Goal: Task Accomplishment & Management: Manage account settings

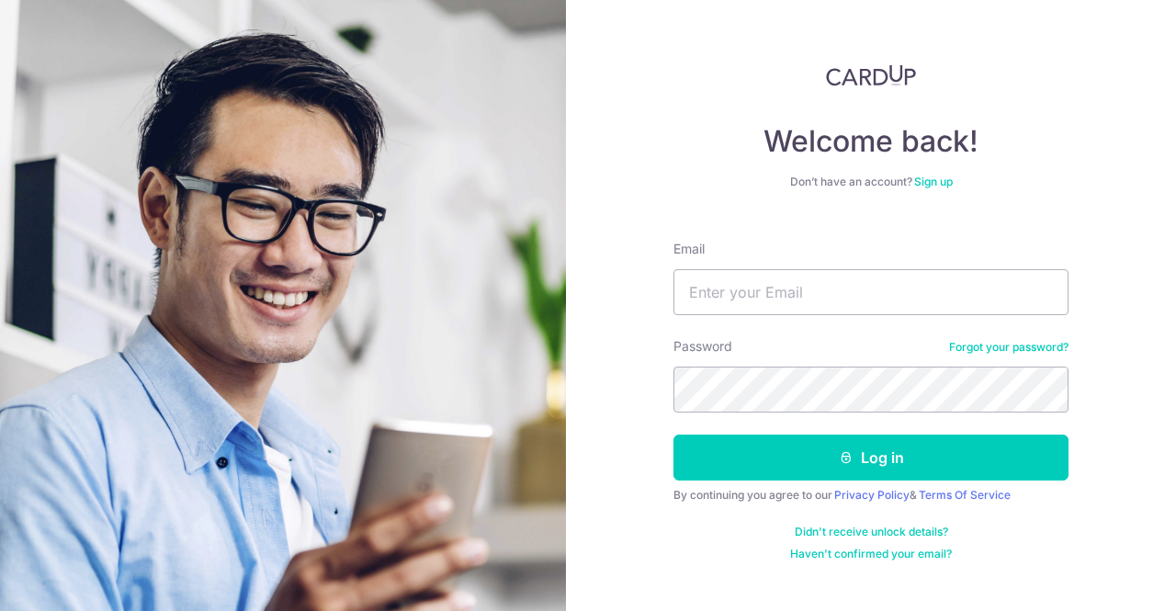
click at [705, 299] on input "Email" at bounding box center [870, 292] width 395 height 46
type input "[EMAIL_ADDRESS][DOMAIN_NAME]"
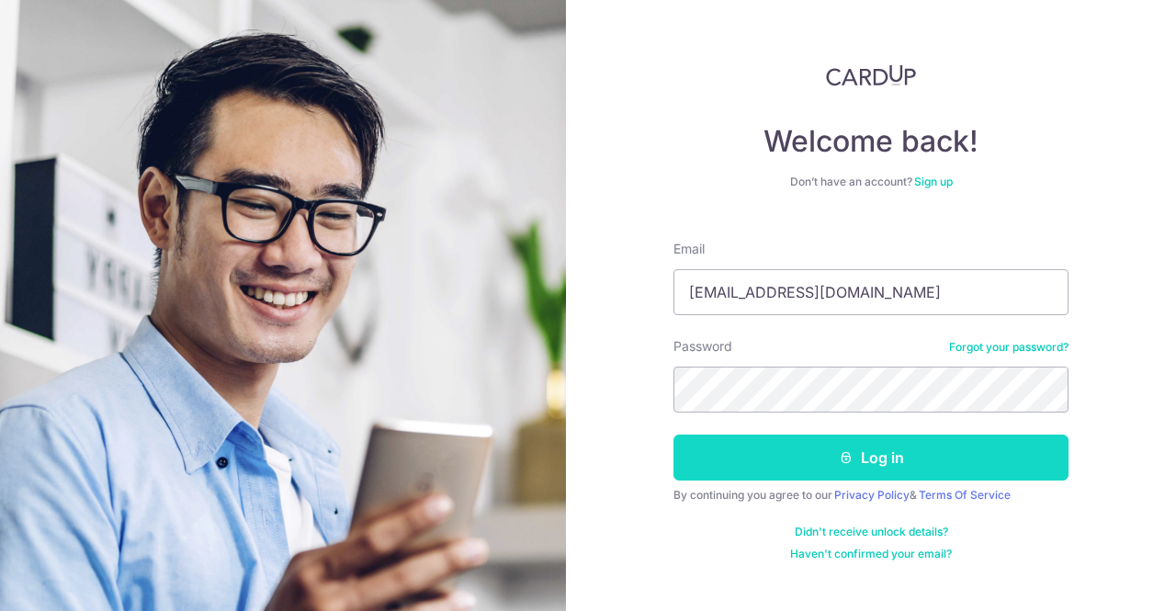
click at [830, 450] on button "Log in" at bounding box center [870, 458] width 395 height 46
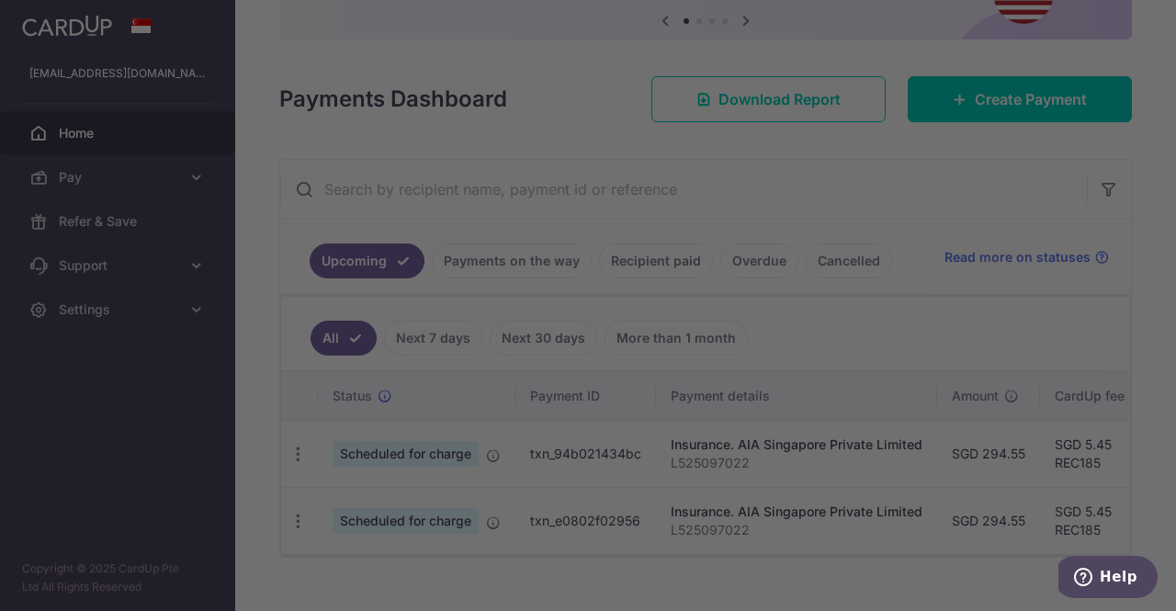
scroll to position [194, 0]
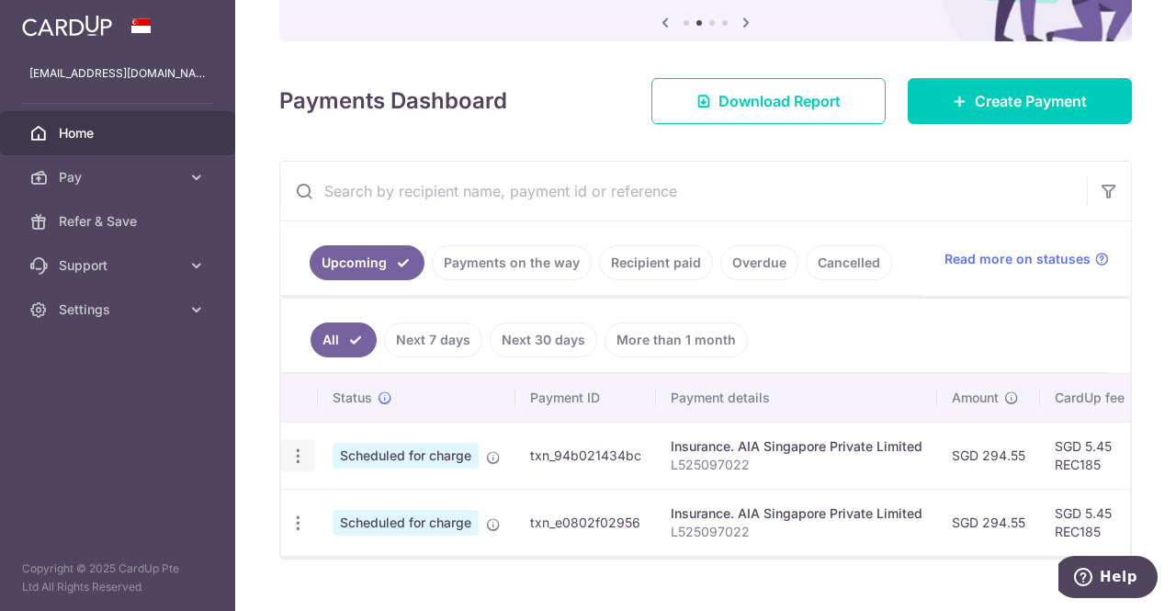
click at [295, 452] on icon "button" at bounding box center [297, 455] width 19 height 19
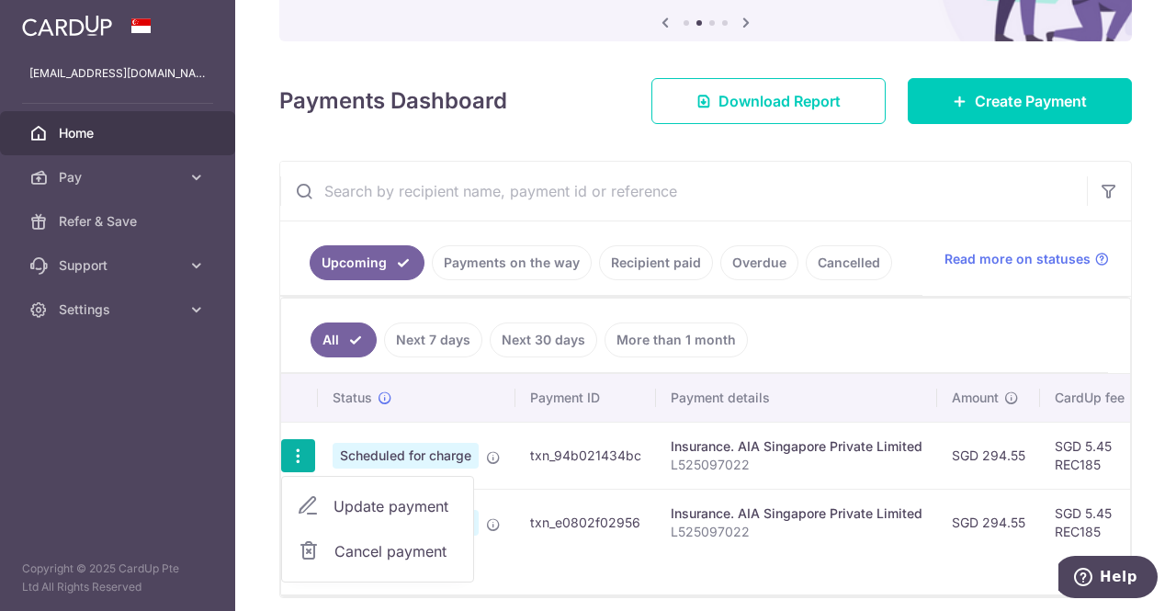
click at [364, 500] on span "Update payment" at bounding box center [395, 506] width 125 height 22
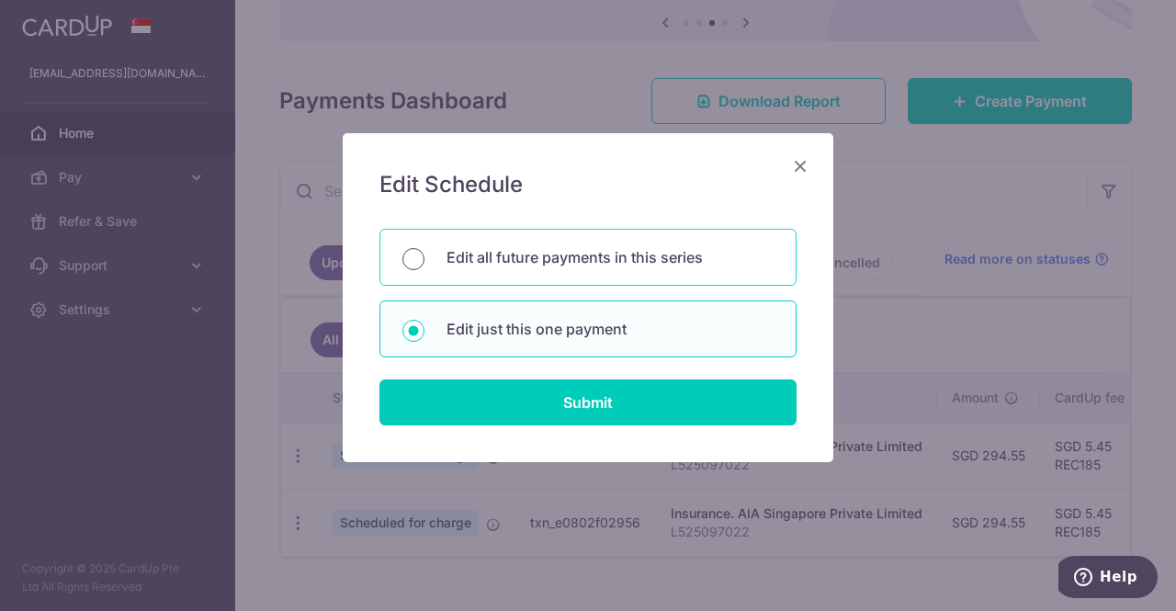
click at [412, 255] on input "Edit all future payments in this series" at bounding box center [413, 259] width 22 height 22
radio input "true"
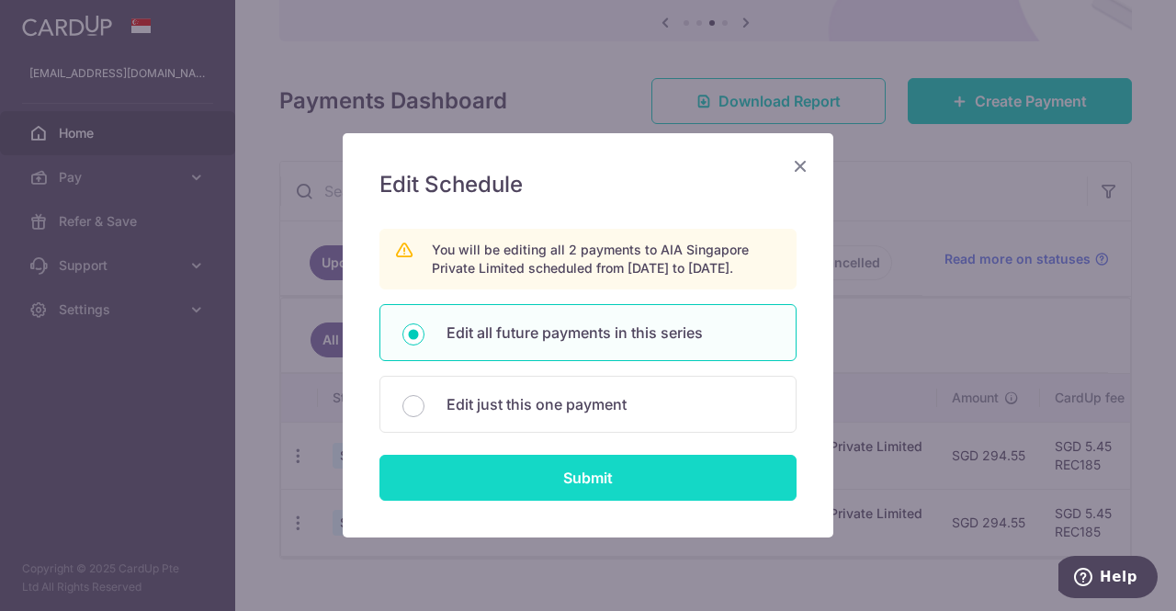
click at [573, 501] on input "Submit" at bounding box center [587, 478] width 417 height 46
radio input "true"
type input "294.55"
type input "L525097022"
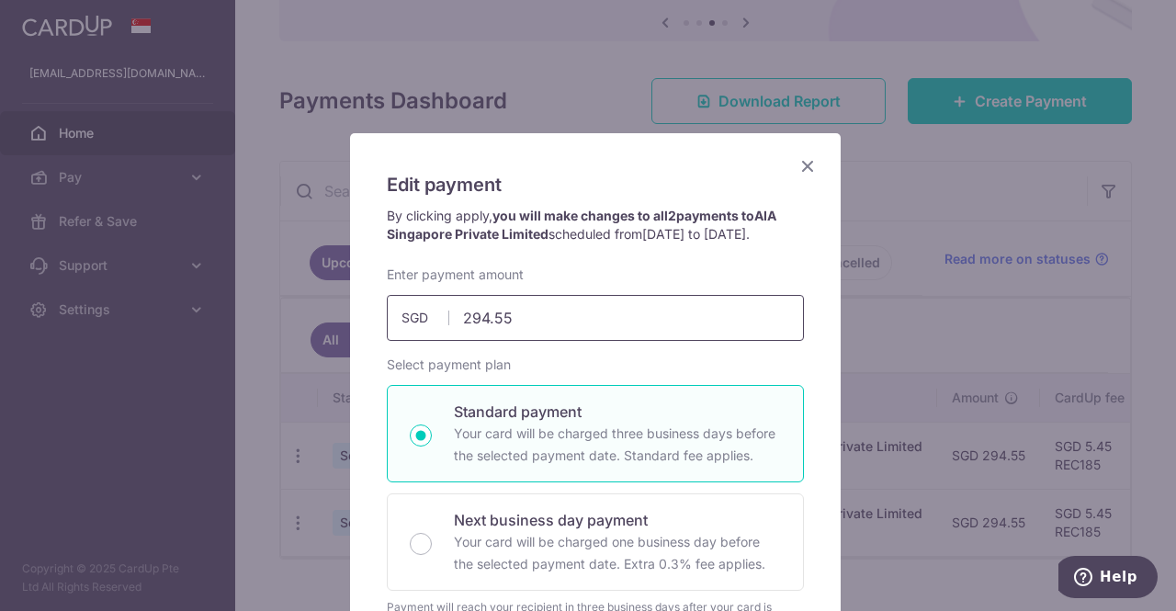
click at [509, 329] on input "294.55" at bounding box center [595, 318] width 417 height 46
type input "2"
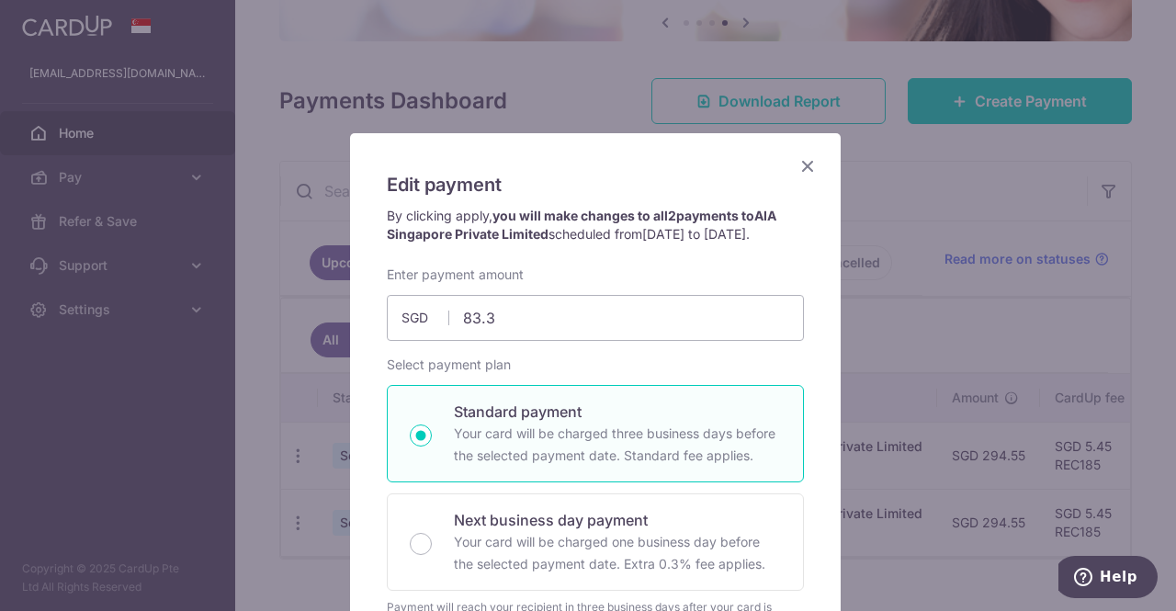
type input "83.30"
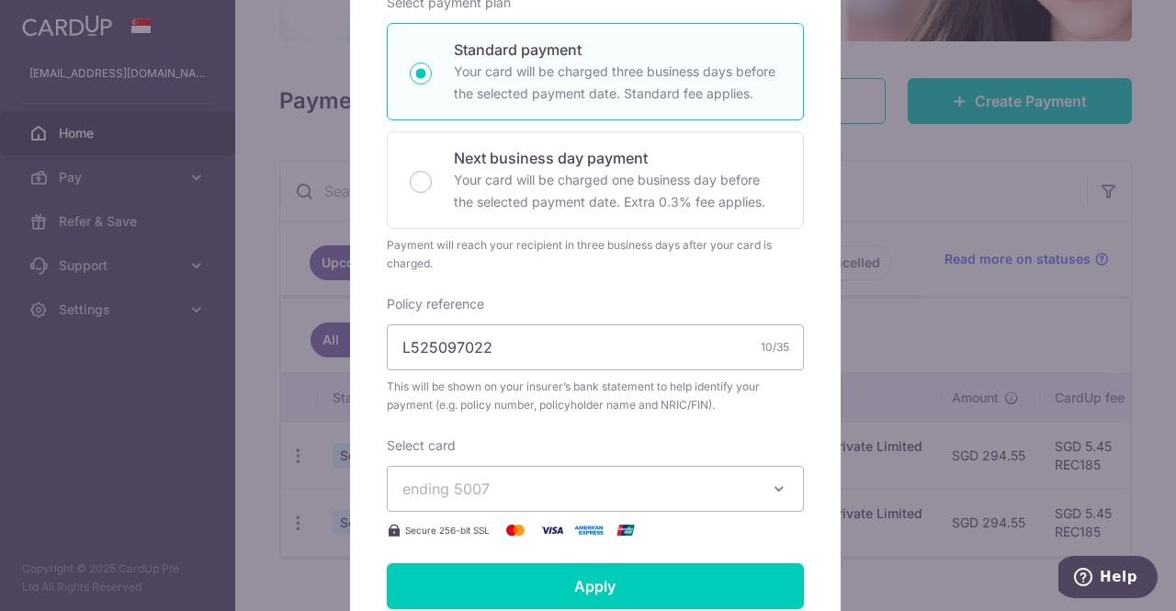
scroll to position [403, 0]
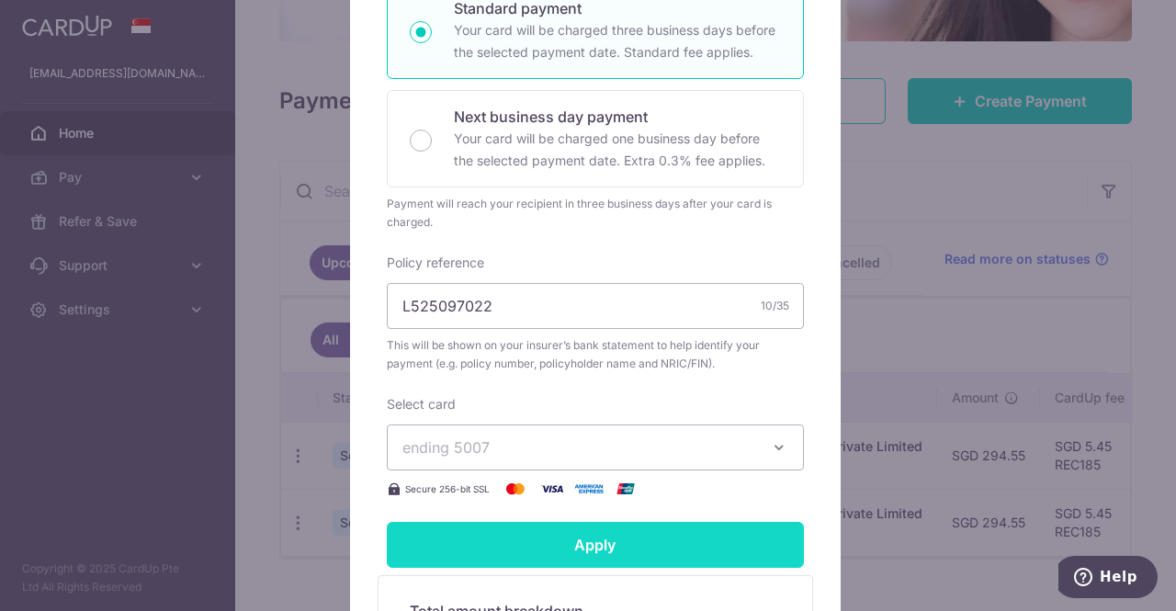
click at [585, 566] on input "Apply" at bounding box center [595, 545] width 417 height 46
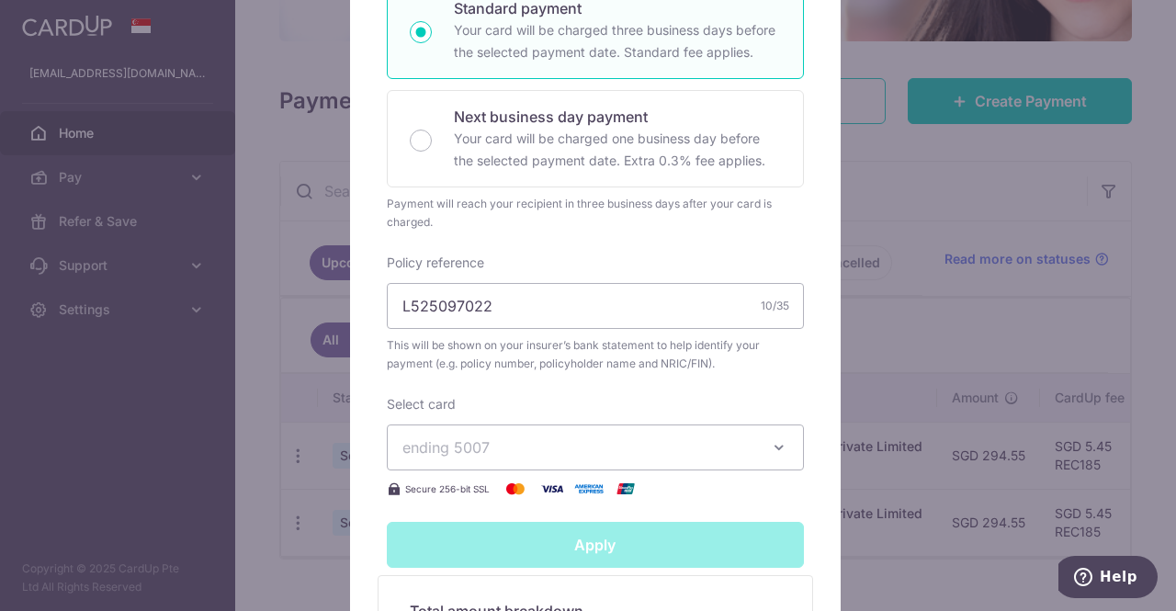
type input "Successfully Applied"
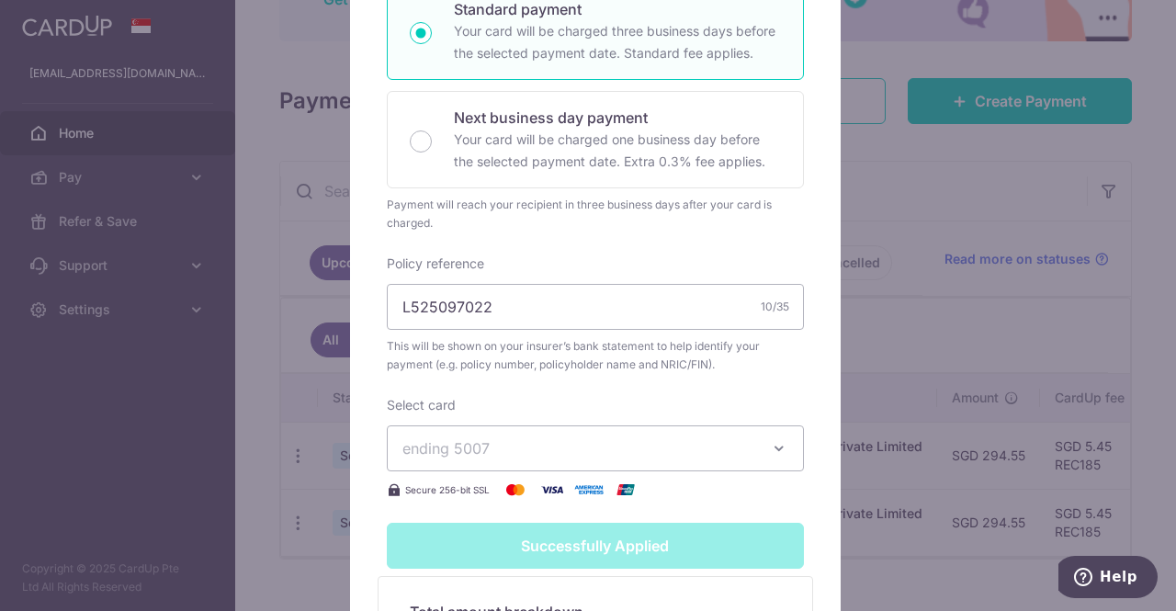
click at [994, 327] on div "Edit payment By clicking apply, you will make changes to all 2 payments to AIA …" at bounding box center [588, 305] width 1176 height 611
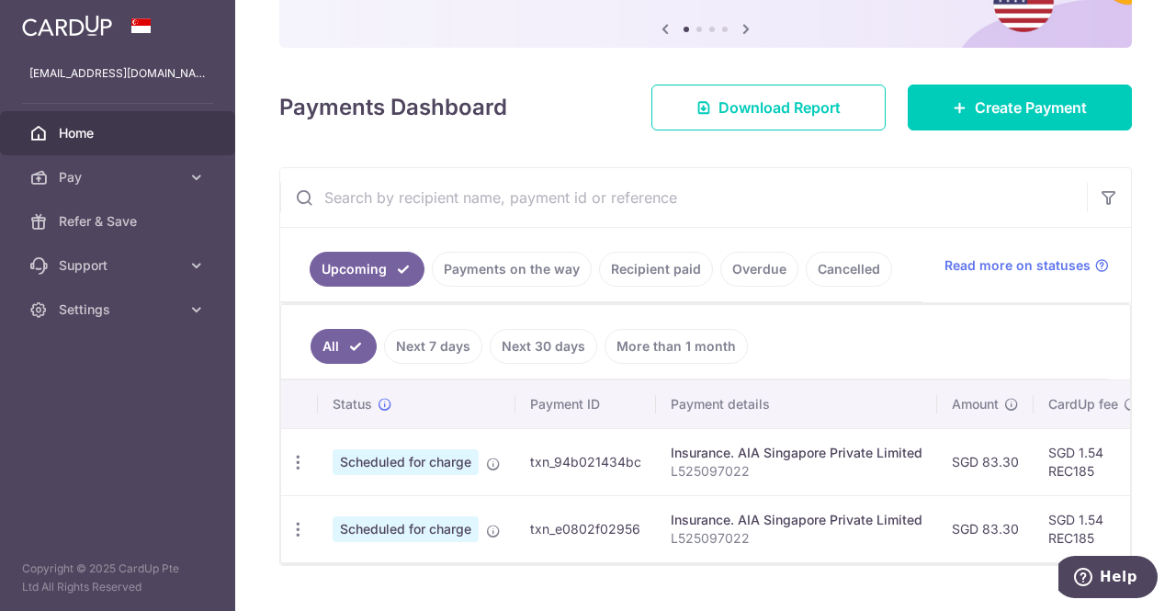
scroll to position [187, 0]
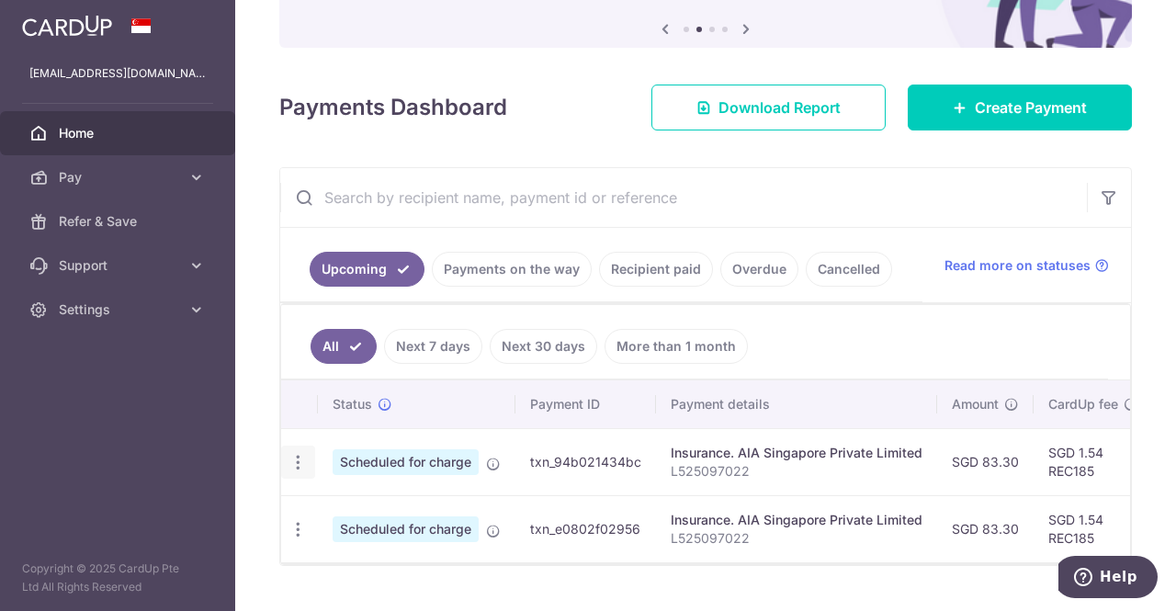
click at [298, 457] on icon "button" at bounding box center [297, 462] width 19 height 19
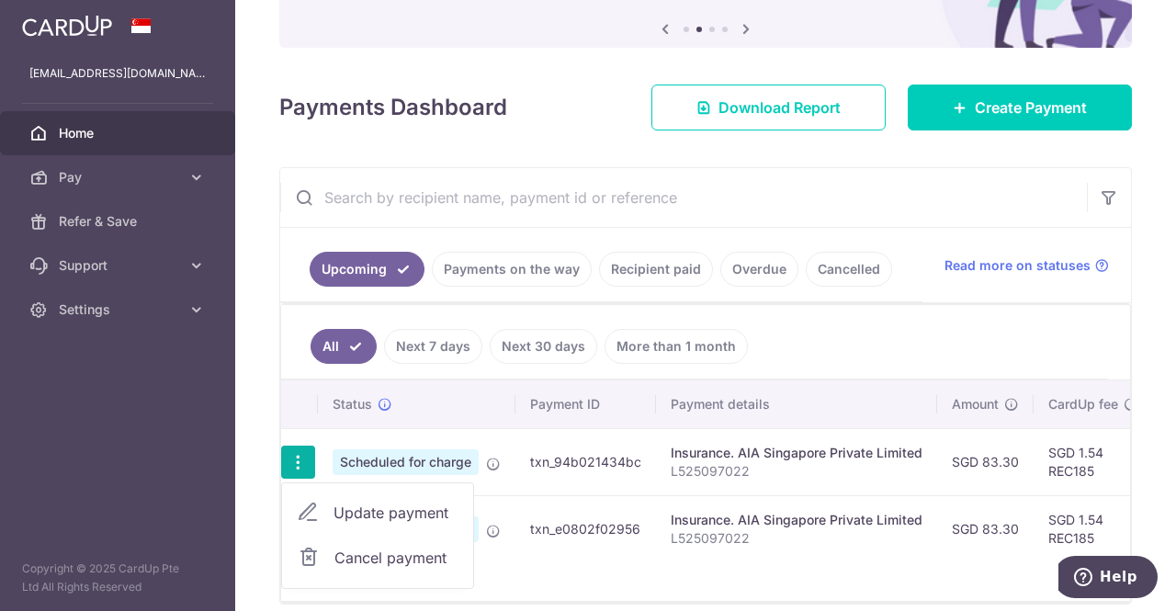
click at [373, 502] on span "Update payment" at bounding box center [395, 513] width 125 height 22
radio input "true"
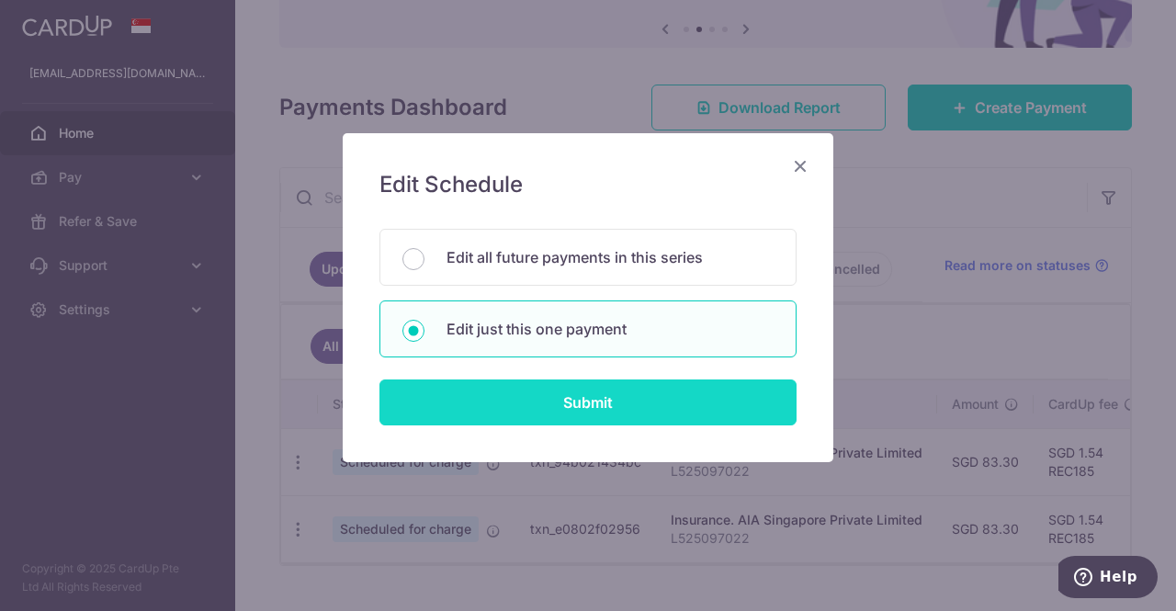
click at [599, 412] on input "Submit" at bounding box center [587, 402] width 417 height 46
radio input "true"
type input "83.30"
type input "[DATE]"
type input "L525097022"
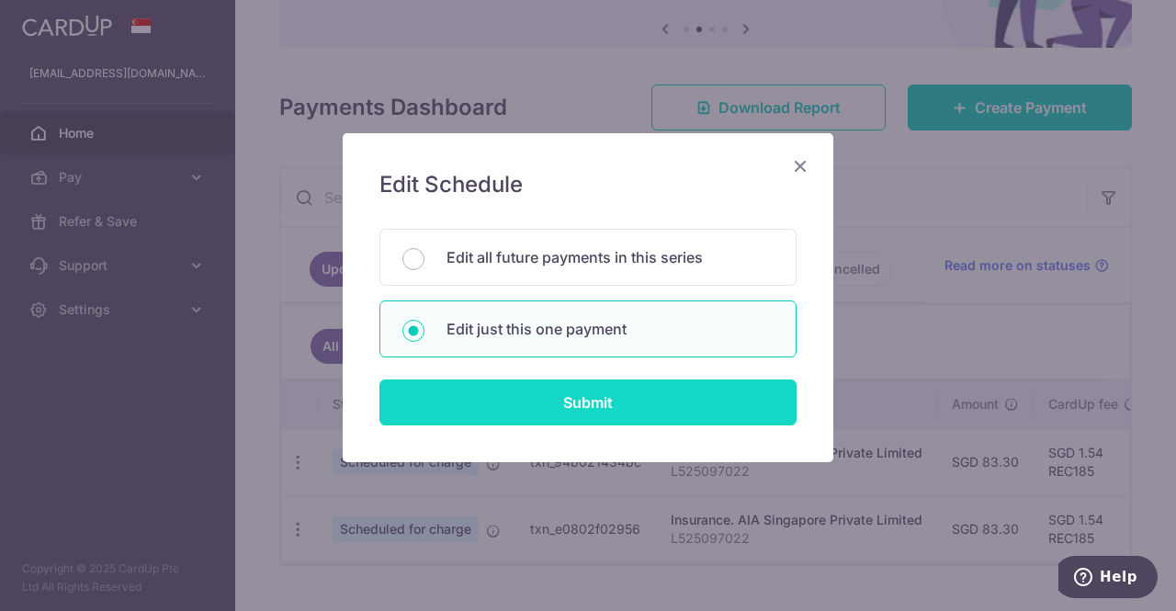
type input "REC185"
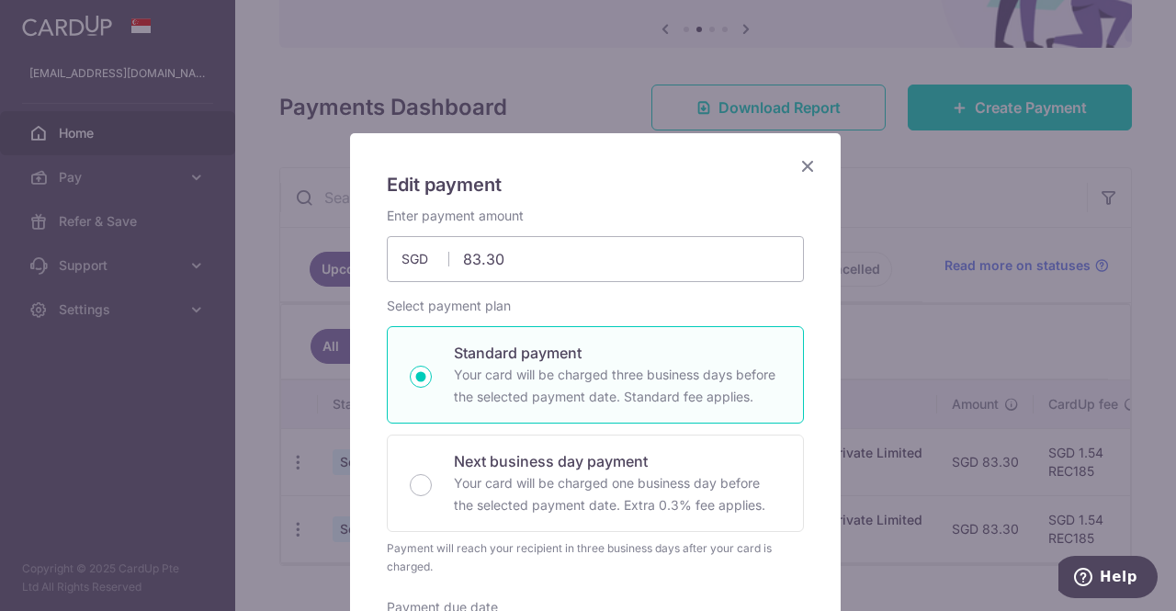
drag, startPoint x: 643, startPoint y: 147, endPoint x: 679, endPoint y: 89, distance: 68.1
click at [679, 89] on div "Edit payment By clicking apply, you will make changes to all payments to AIA Si…" at bounding box center [588, 305] width 1176 height 611
drag, startPoint x: 638, startPoint y: 153, endPoint x: 728, endPoint y: 31, distance: 150.5
click at [728, 31] on div "Edit payment By clicking apply, you will make changes to all payments to AIA Si…" at bounding box center [588, 305] width 1176 height 611
drag, startPoint x: 666, startPoint y: 148, endPoint x: 710, endPoint y: 68, distance: 91.3
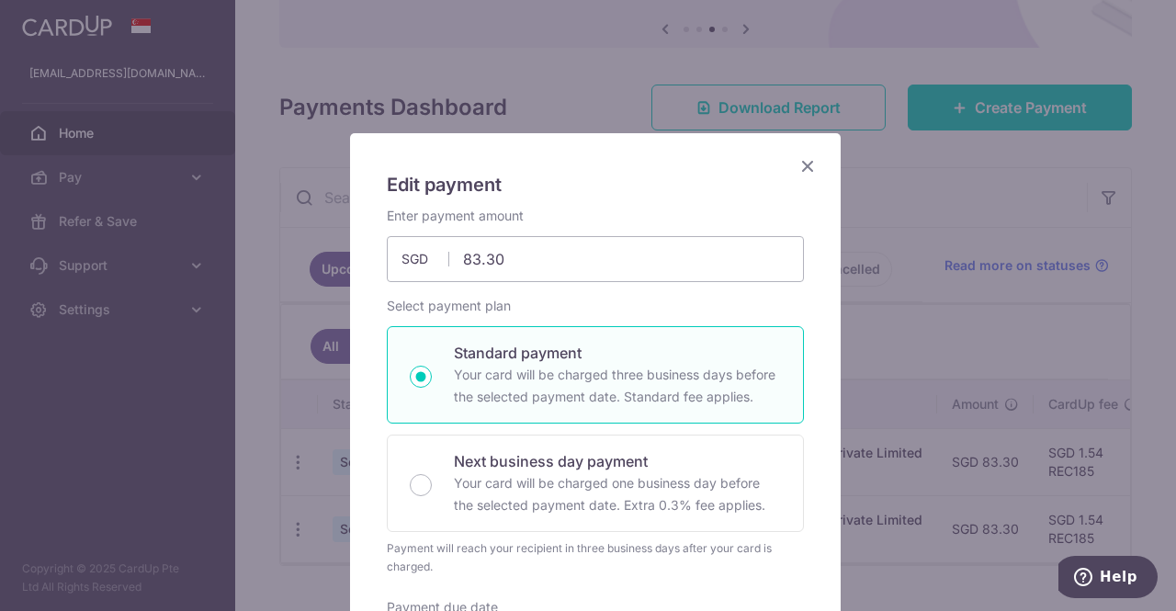
click at [710, 68] on div "Edit payment By clicking apply, you will make changes to all payments to AIA Si…" at bounding box center [588, 305] width 1176 height 611
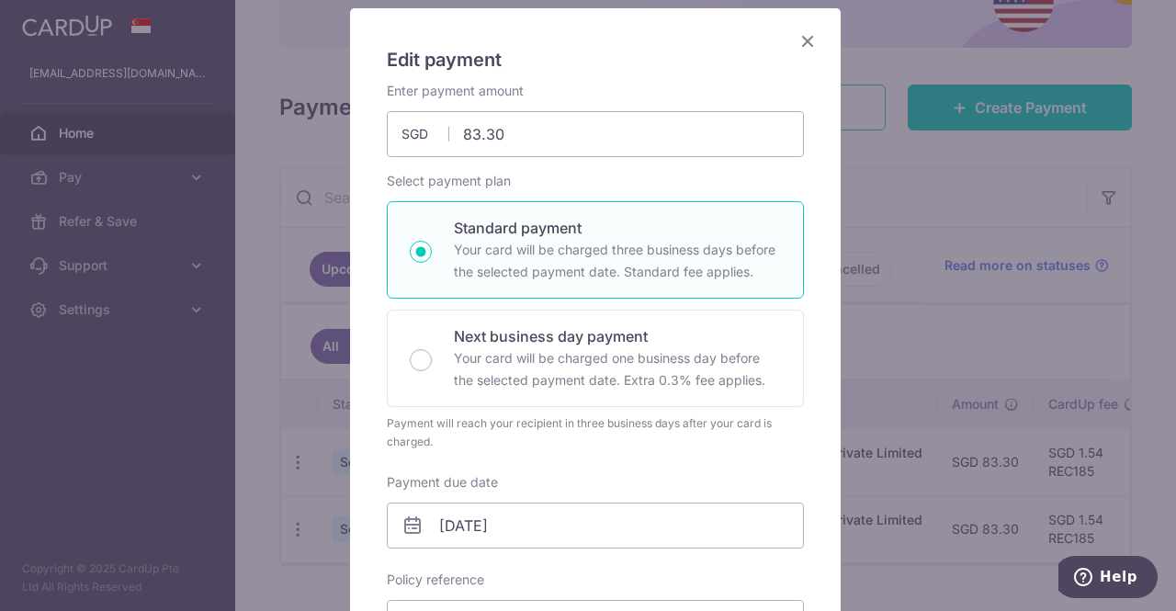
scroll to position [96, 0]
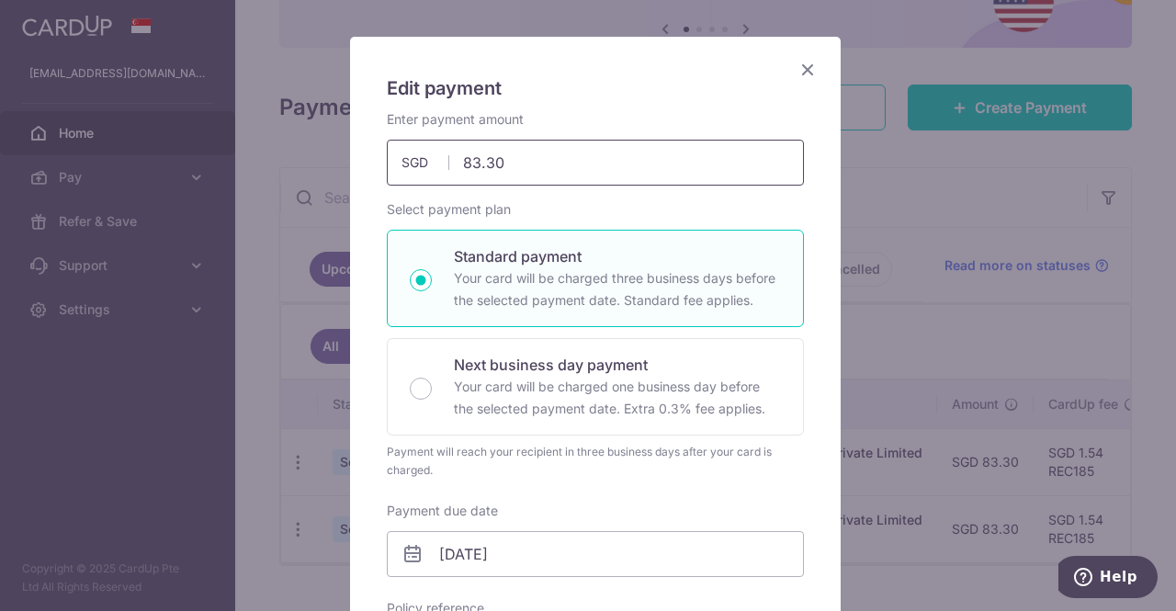
click at [496, 162] on input "83.30" at bounding box center [595, 163] width 417 height 46
type input "81.79"
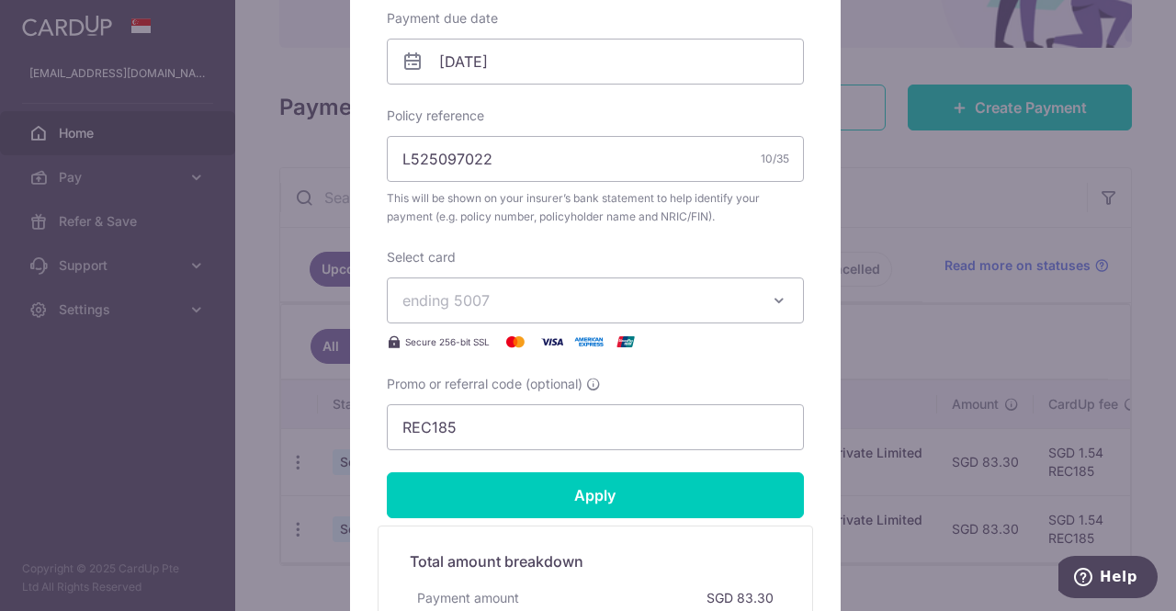
scroll to position [613, 0]
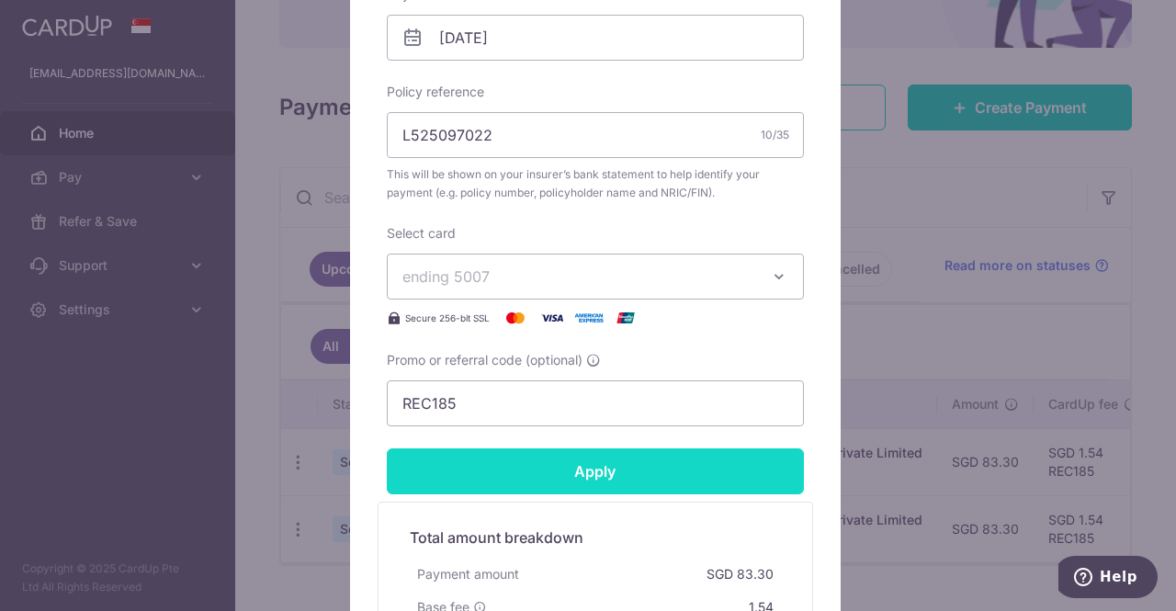
click at [581, 460] on input "Apply" at bounding box center [595, 471] width 417 height 46
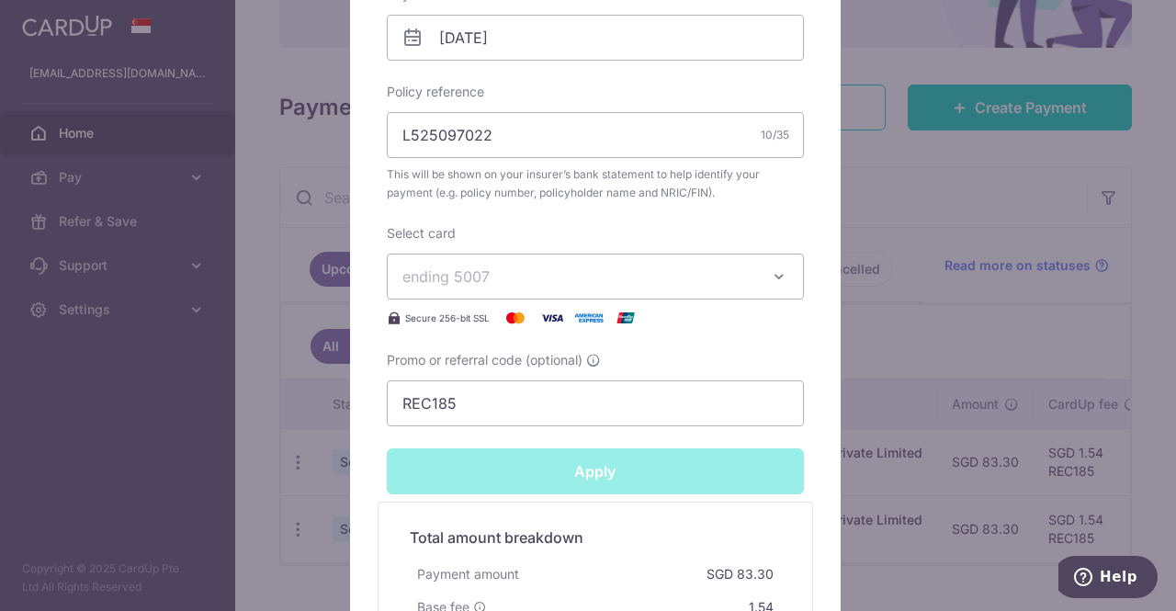
type input "Successfully Applied"
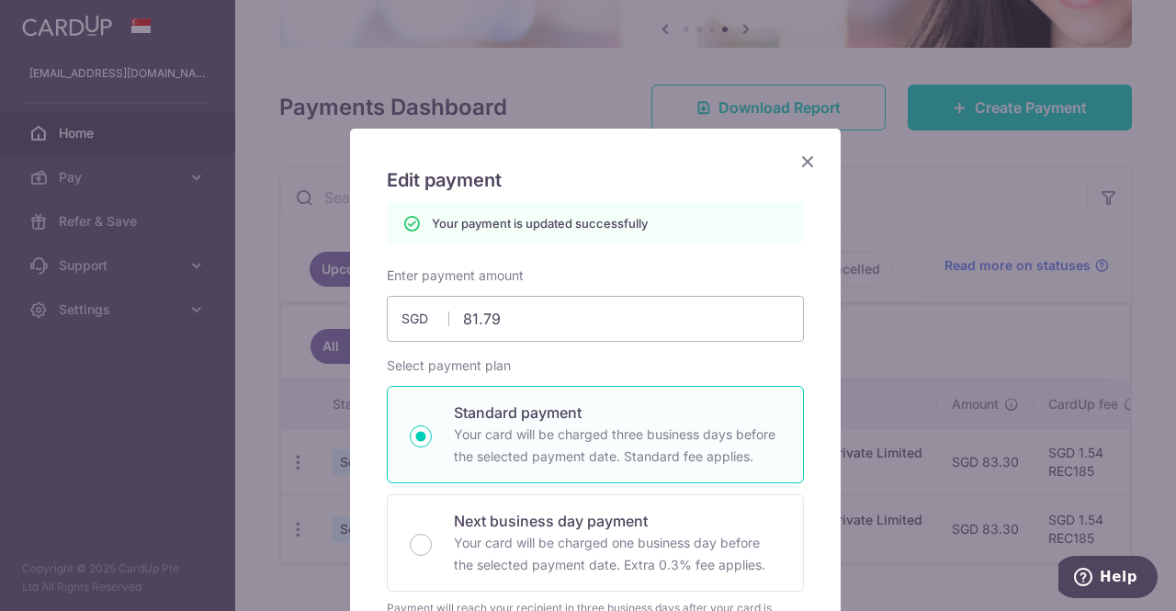
scroll to position [61, 0]
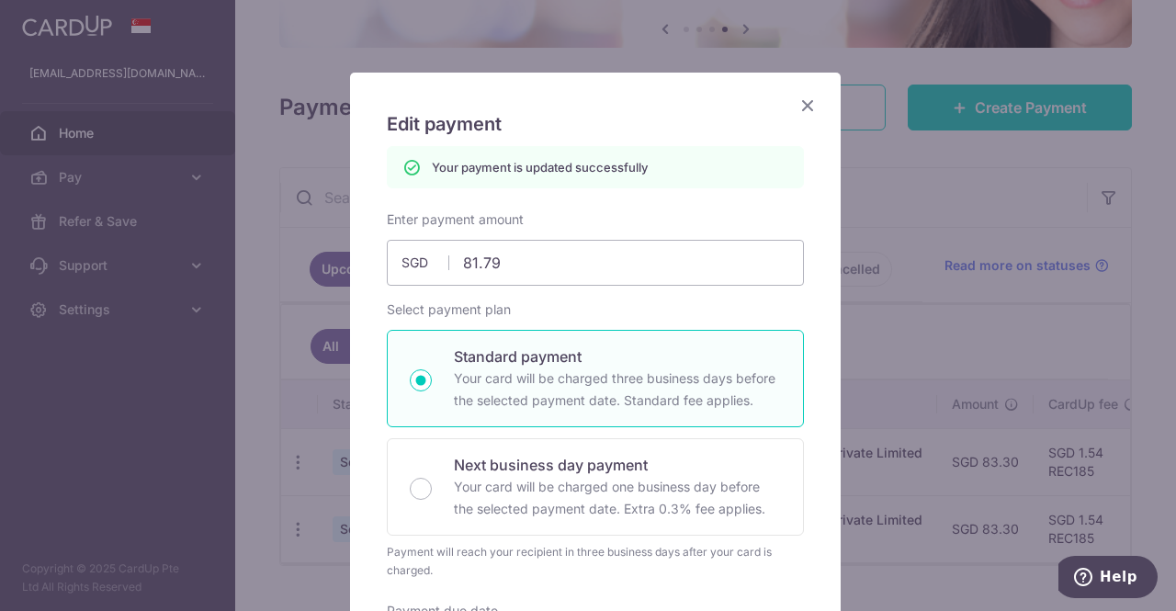
click at [797, 97] on icon "Close" at bounding box center [808, 105] width 22 height 23
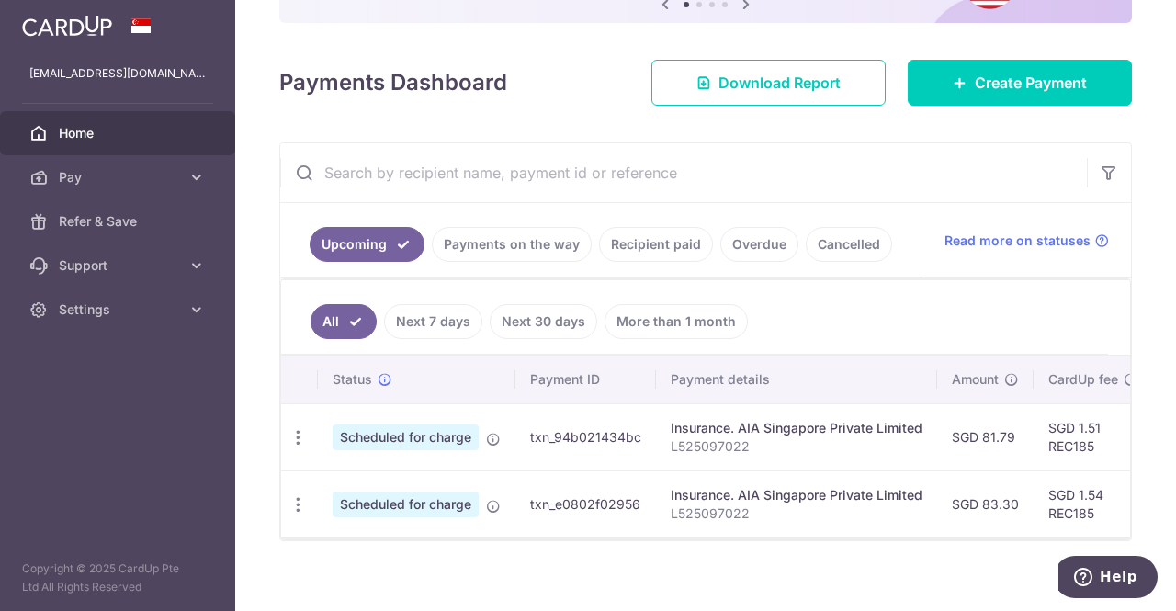
scroll to position [209, 0]
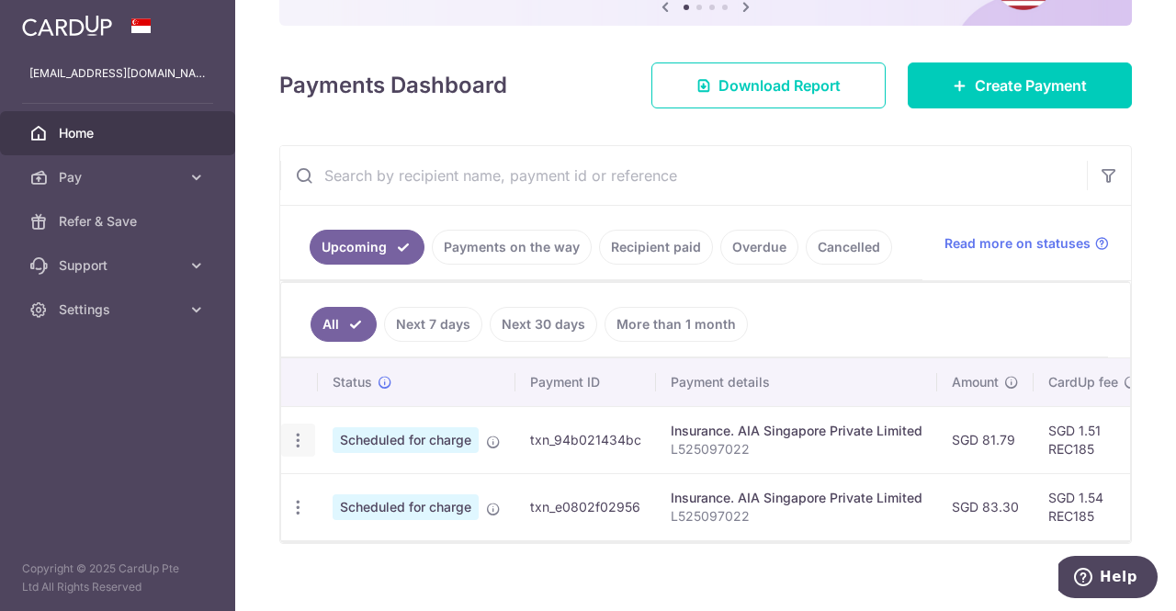
click at [297, 433] on icon "button" at bounding box center [297, 440] width 19 height 19
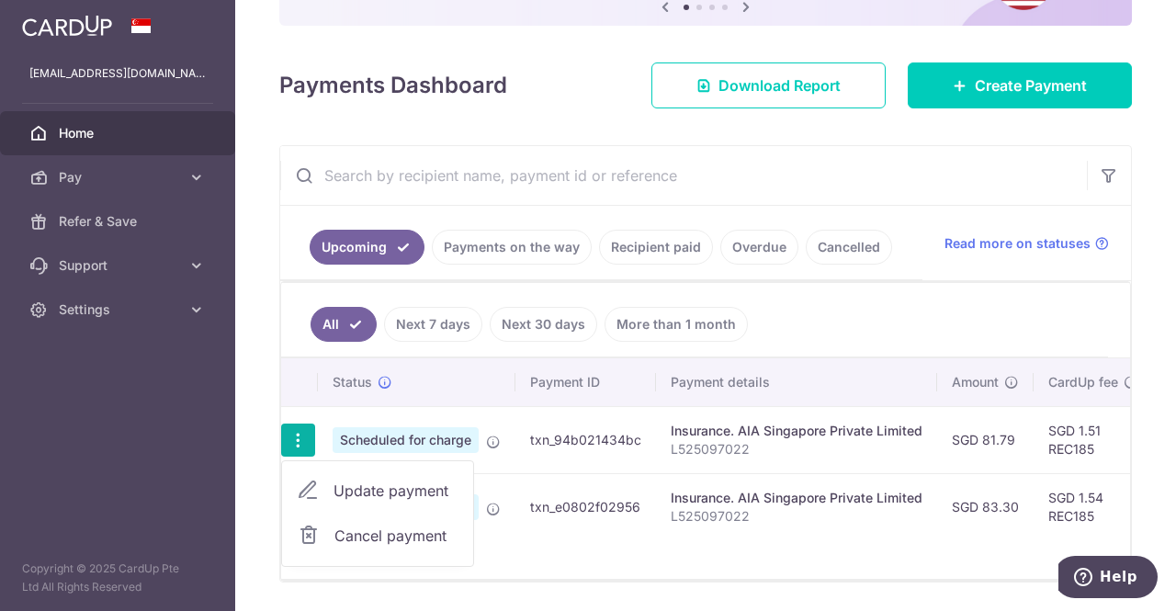
click at [384, 480] on span "Update payment" at bounding box center [395, 491] width 125 height 22
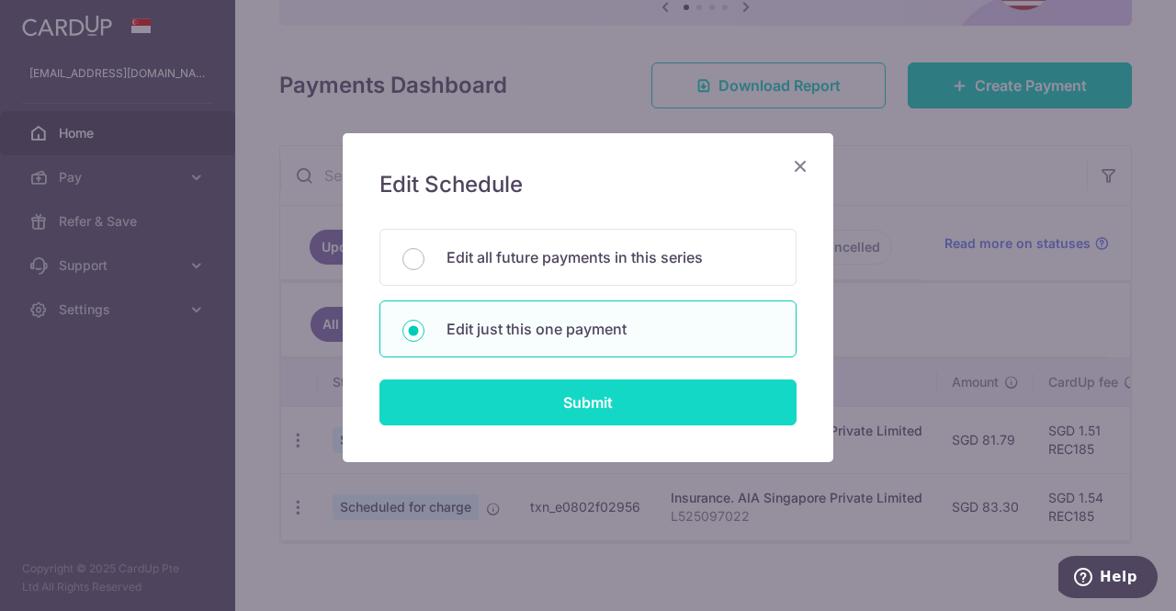
click at [583, 393] on input "Submit" at bounding box center [587, 402] width 417 height 46
radio input "true"
type input "81.79"
type input "29/10/2025"
type input "L525097022"
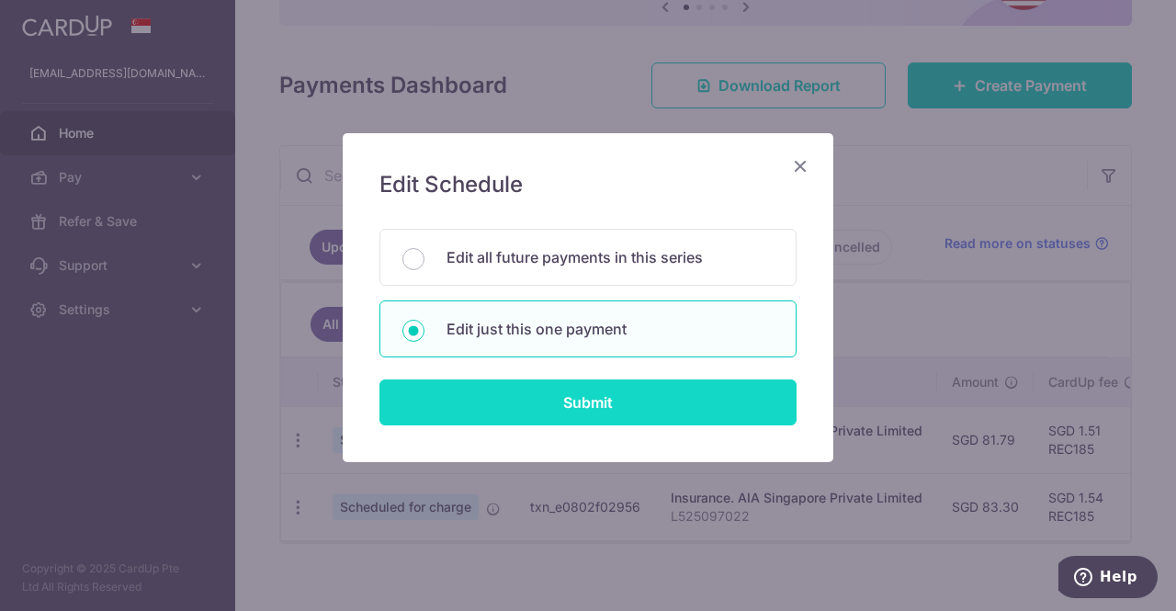
type input "REC185"
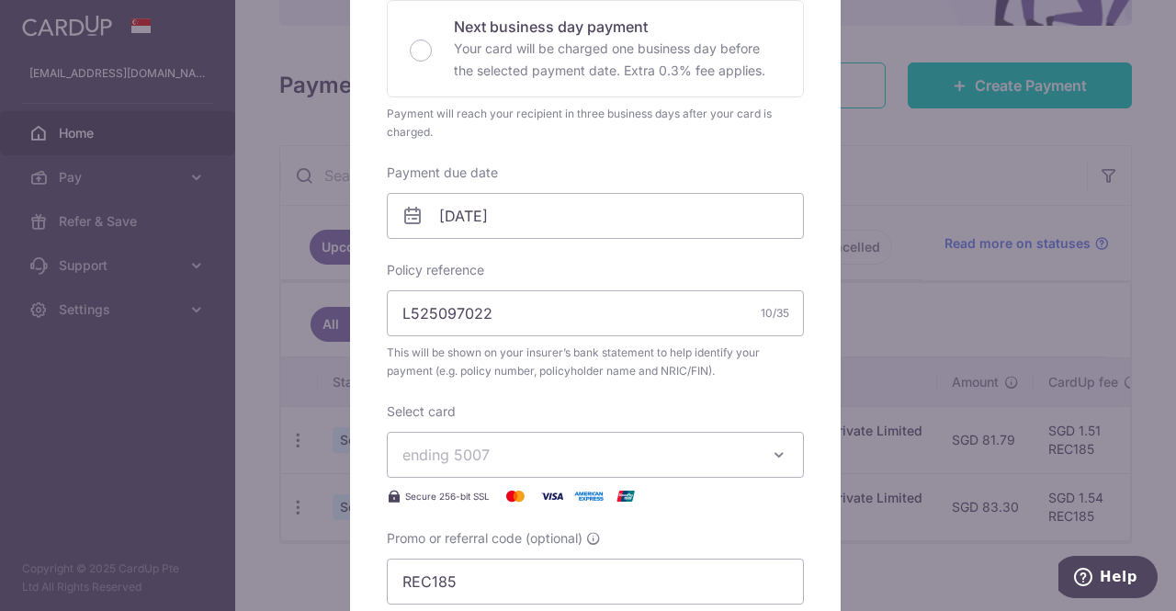
scroll to position [435, 0]
click at [244, 390] on div "Edit payment By clicking apply, you will make changes to all payments to AIA Si…" at bounding box center [588, 305] width 1176 height 611
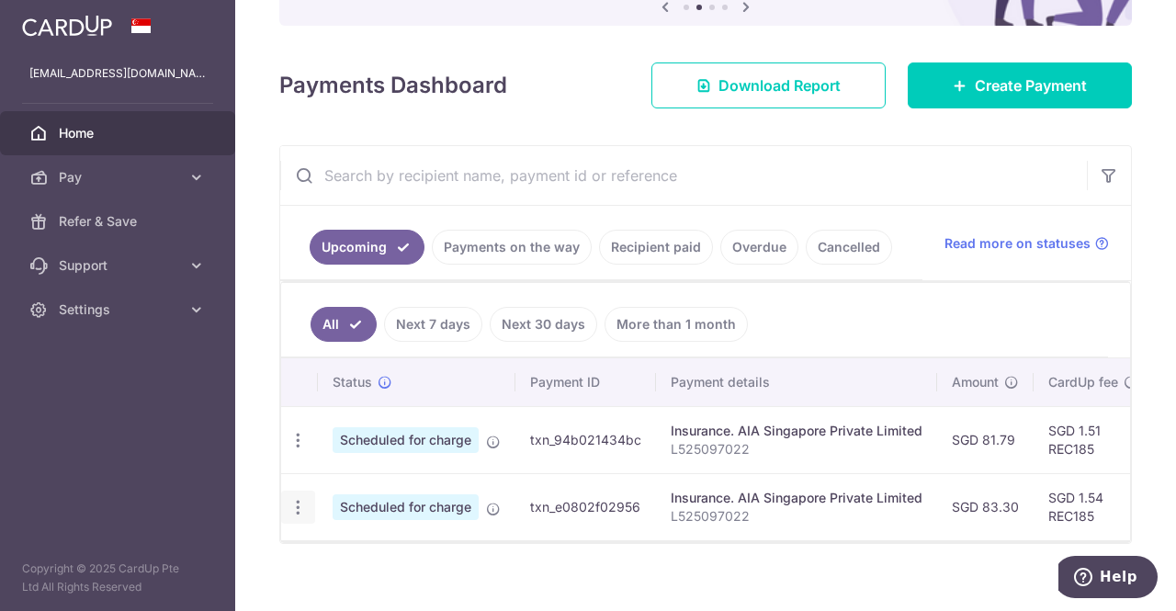
click at [293, 503] on icon "button" at bounding box center [297, 507] width 19 height 19
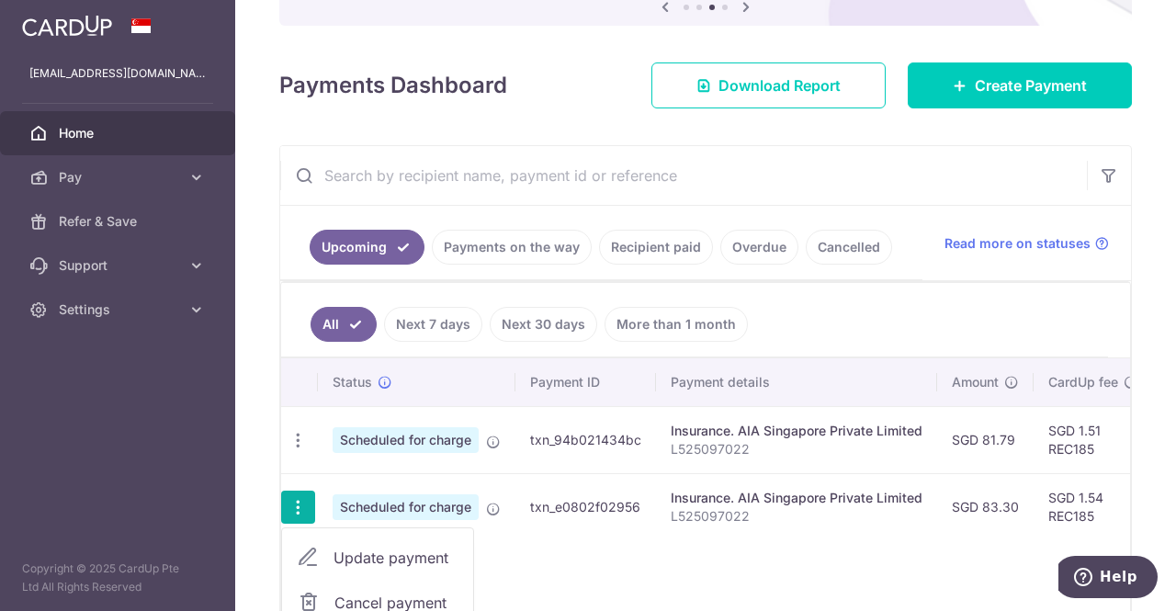
click at [363, 550] on span "Update payment" at bounding box center [395, 558] width 125 height 22
type input "83.30"
radio input "true"
type input "29/11/2025"
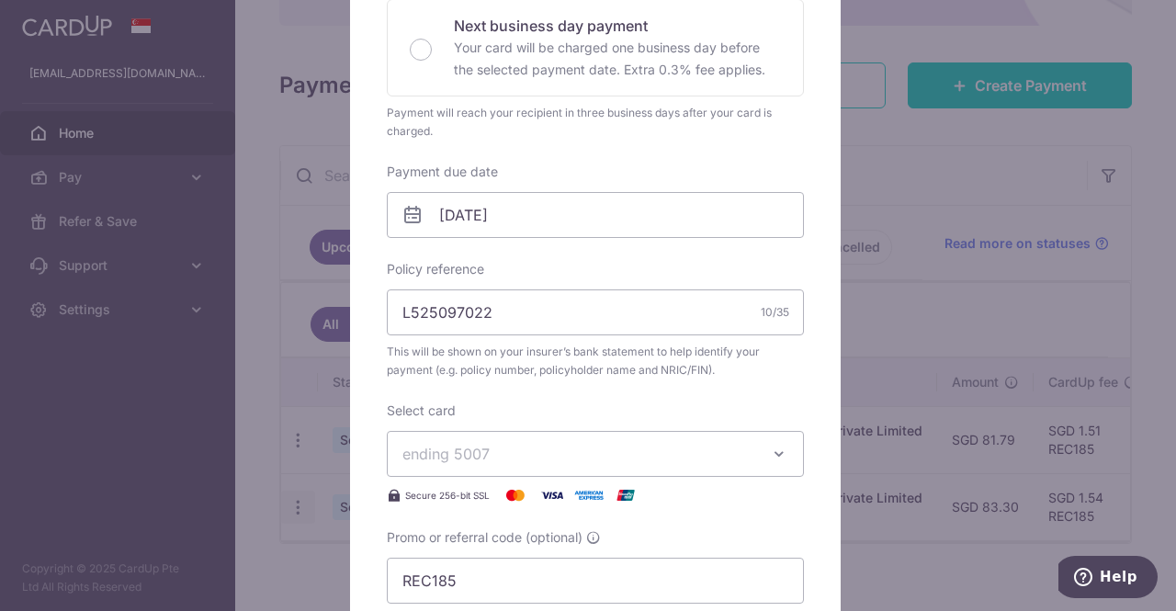
scroll to position [0, 0]
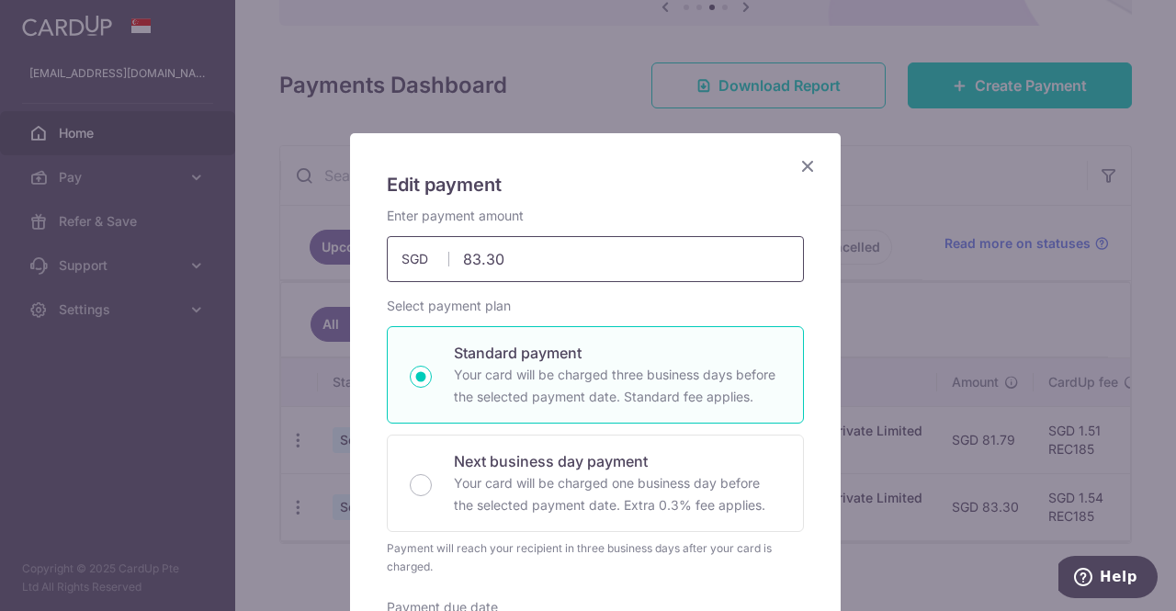
click at [502, 254] on input "83.30" at bounding box center [595, 259] width 417 height 46
type input "81.79"
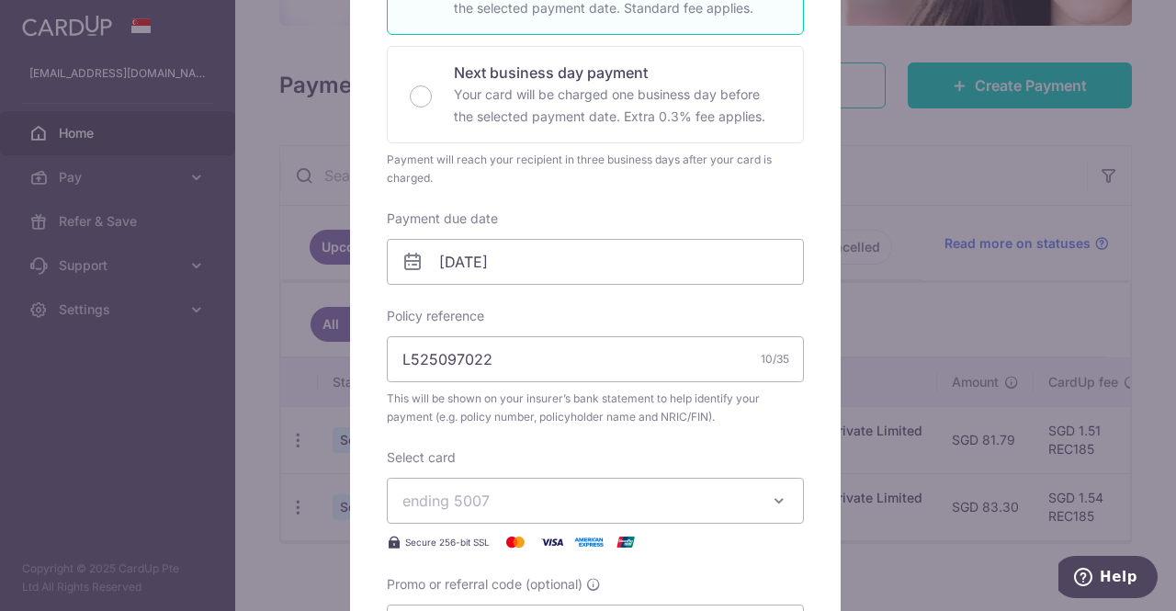
scroll to position [388, 0]
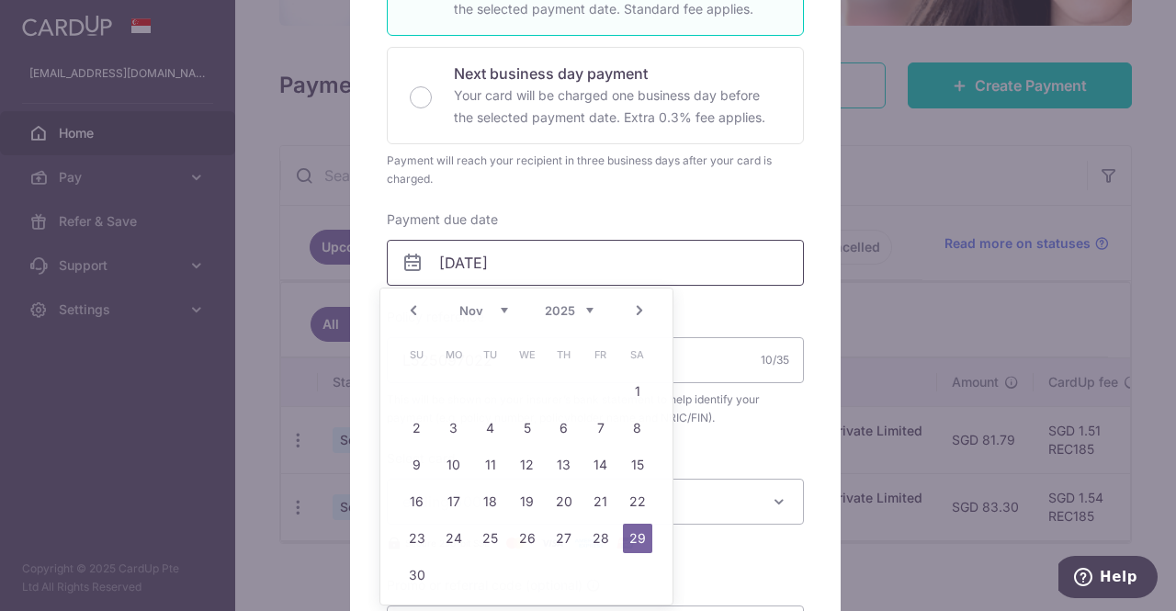
click at [498, 260] on input "29/11/2025" at bounding box center [595, 263] width 417 height 46
click at [456, 430] on link "3" at bounding box center [453, 427] width 29 height 29
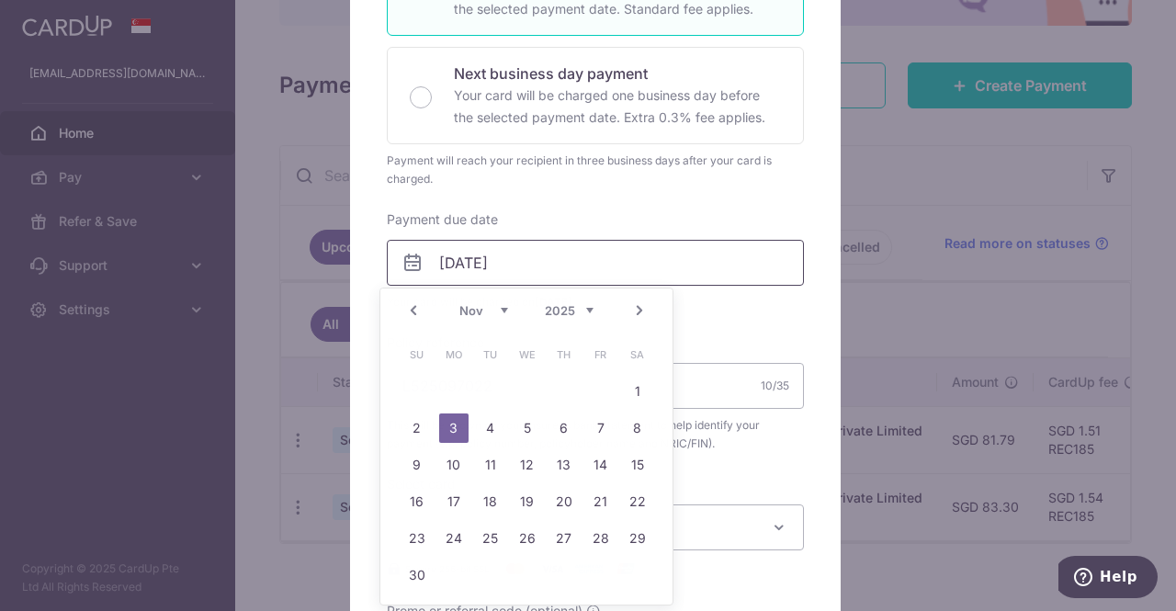
click at [539, 255] on input "03/11/2025" at bounding box center [595, 263] width 417 height 46
click at [533, 462] on link "12" at bounding box center [527, 464] width 29 height 29
click at [568, 264] on input "12/11/2025" at bounding box center [595, 263] width 417 height 46
click at [458, 463] on link "10" at bounding box center [453, 464] width 29 height 29
click at [527, 263] on input "10/11/2025" at bounding box center [595, 263] width 417 height 46
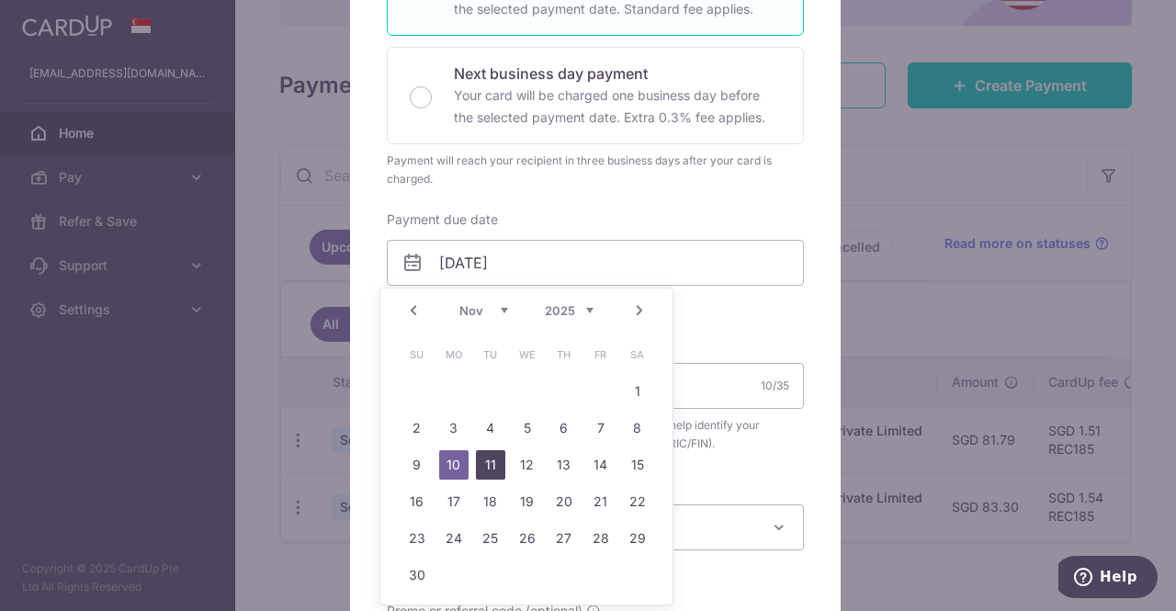
click at [488, 457] on link "11" at bounding box center [490, 464] width 29 height 29
type input "[DATE]"
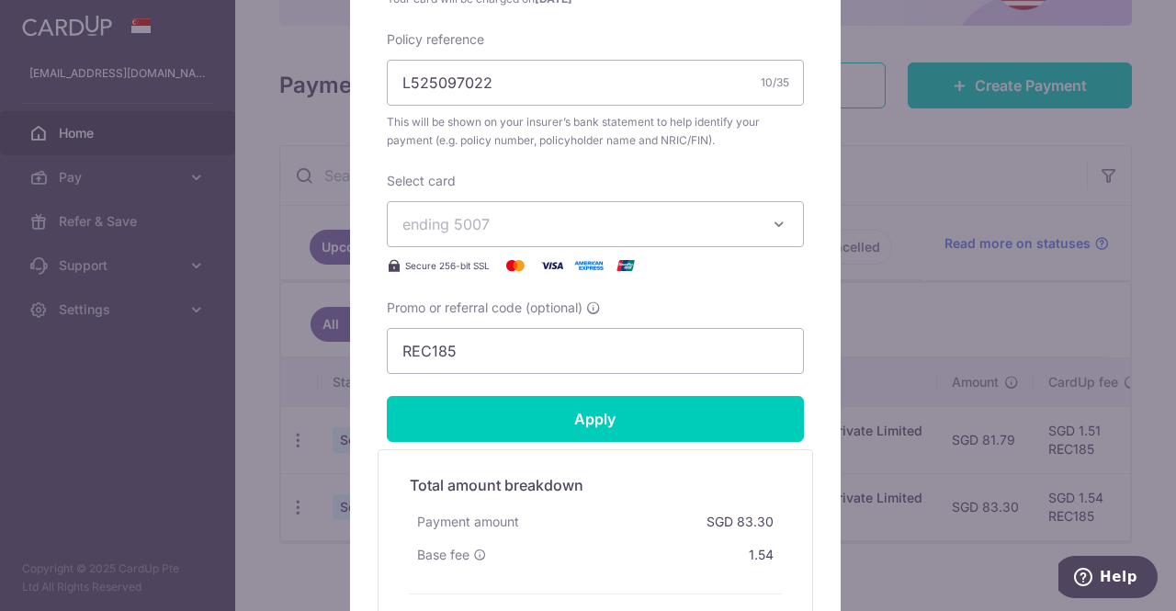
scroll to position [708, 0]
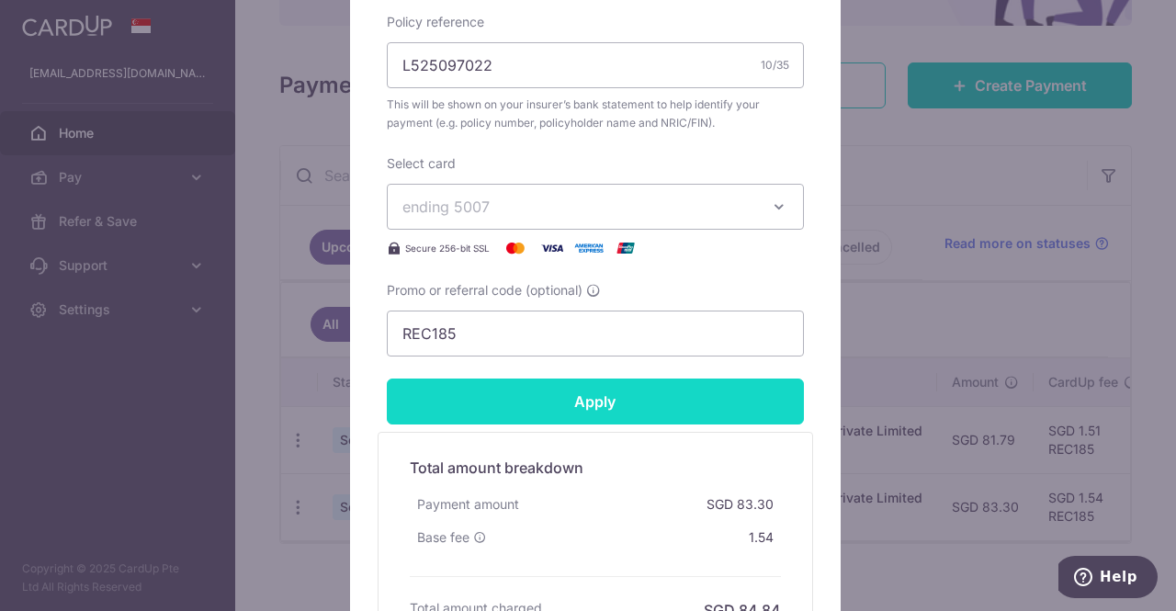
click at [590, 395] on input "Apply" at bounding box center [595, 402] width 417 height 46
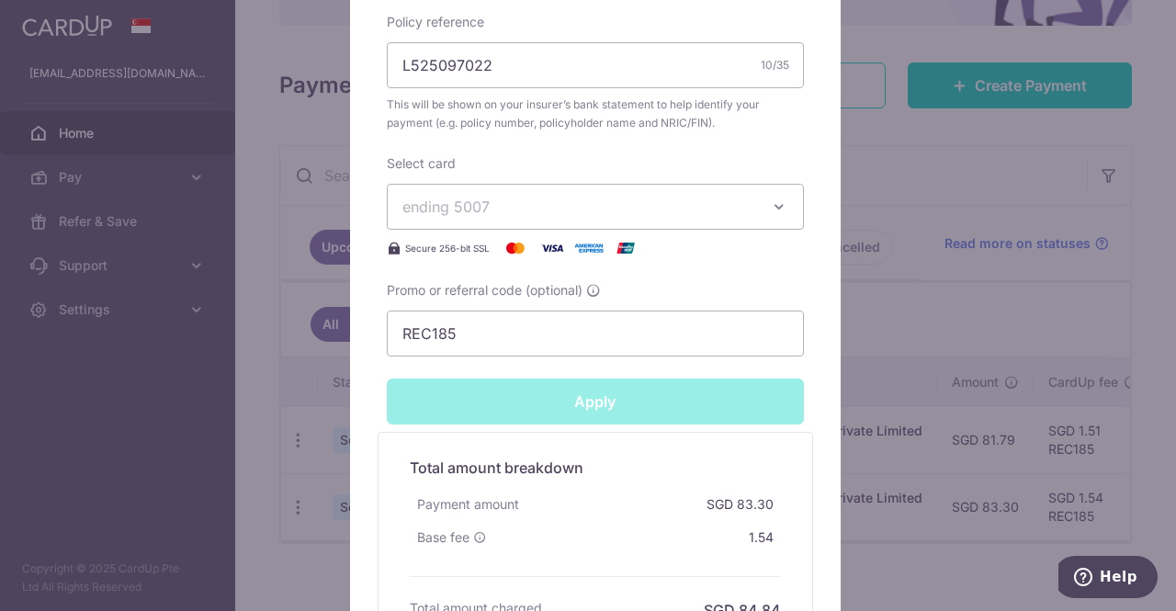
type input "Successfully Applied"
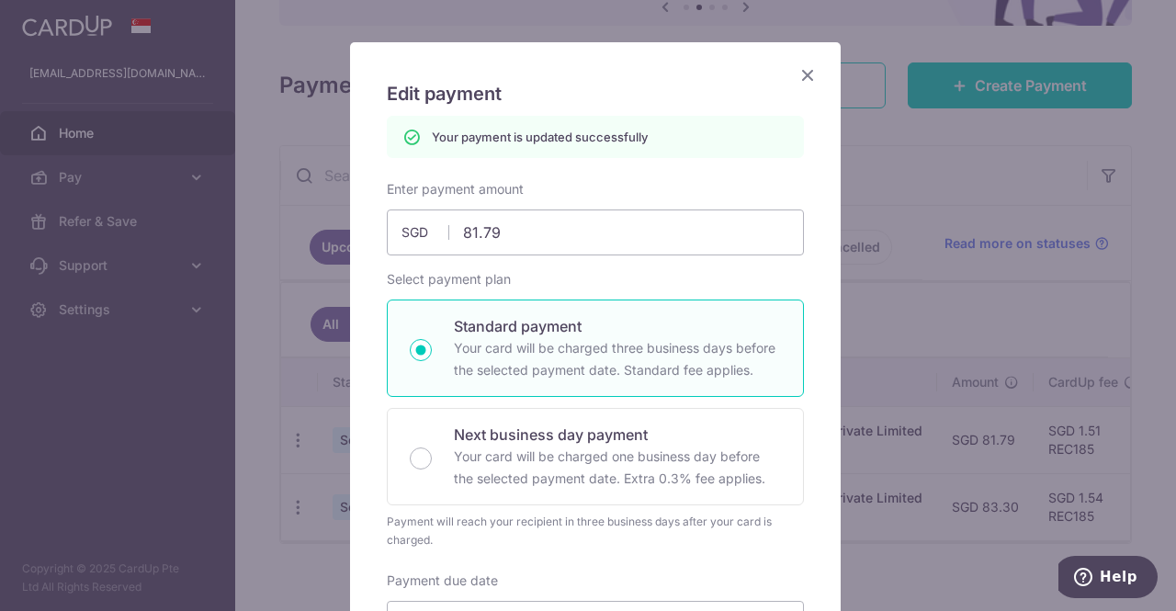
scroll to position [0, 0]
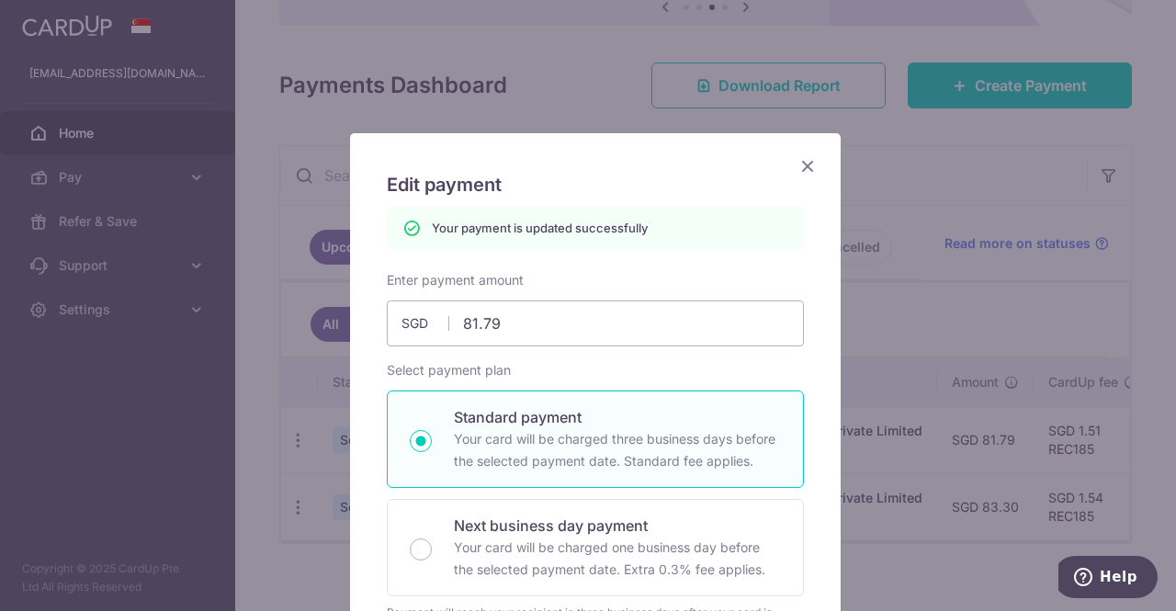
click at [797, 163] on icon "Close" at bounding box center [808, 165] width 22 height 23
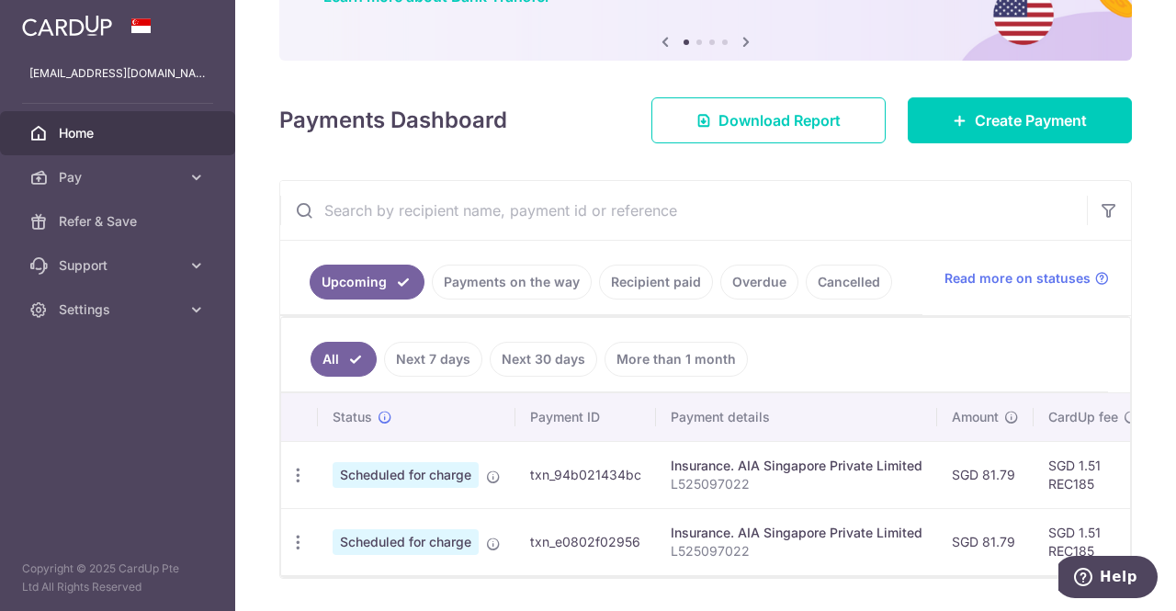
scroll to position [232, 0]
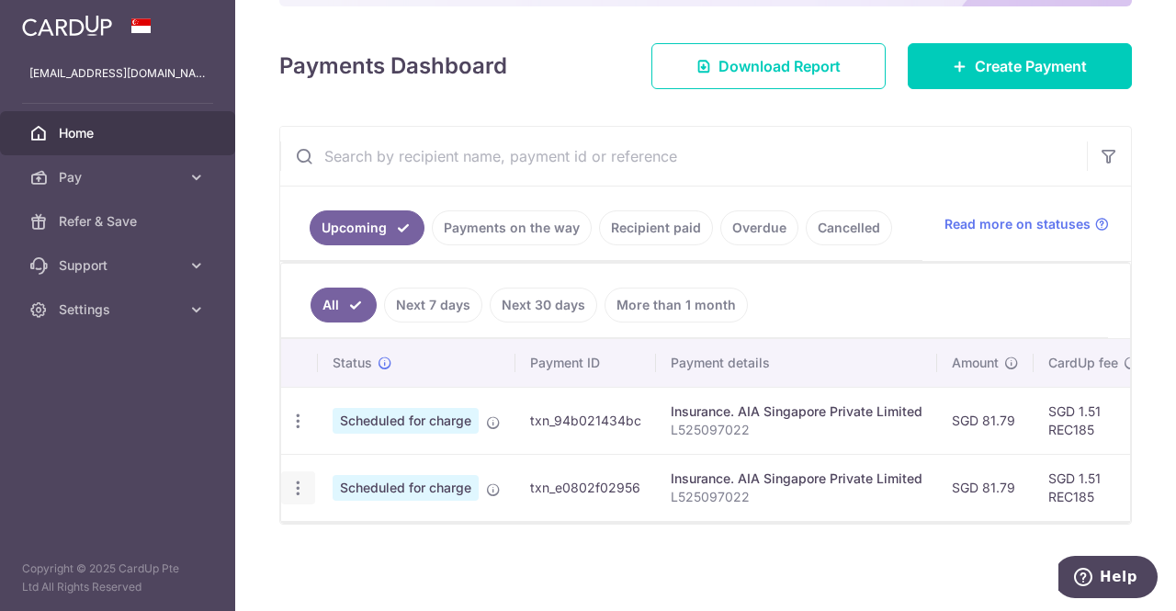
click at [297, 479] on icon "button" at bounding box center [297, 488] width 19 height 19
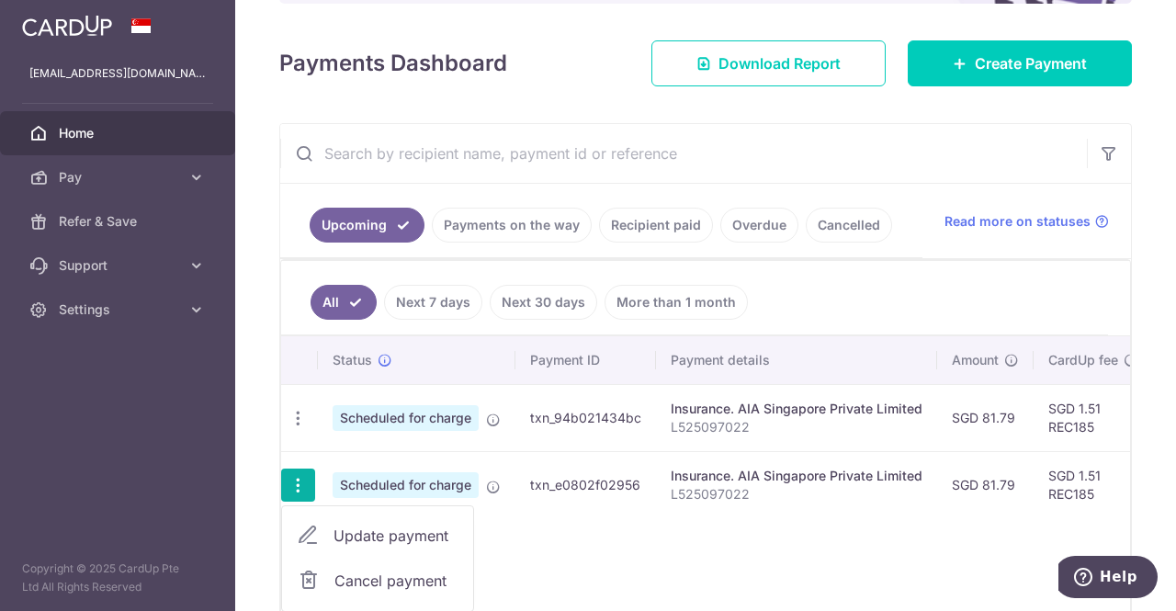
click at [369, 525] on span "Update payment" at bounding box center [395, 536] width 125 height 22
radio input "true"
type input "81.79"
type input "[DATE]"
type input "L525097022"
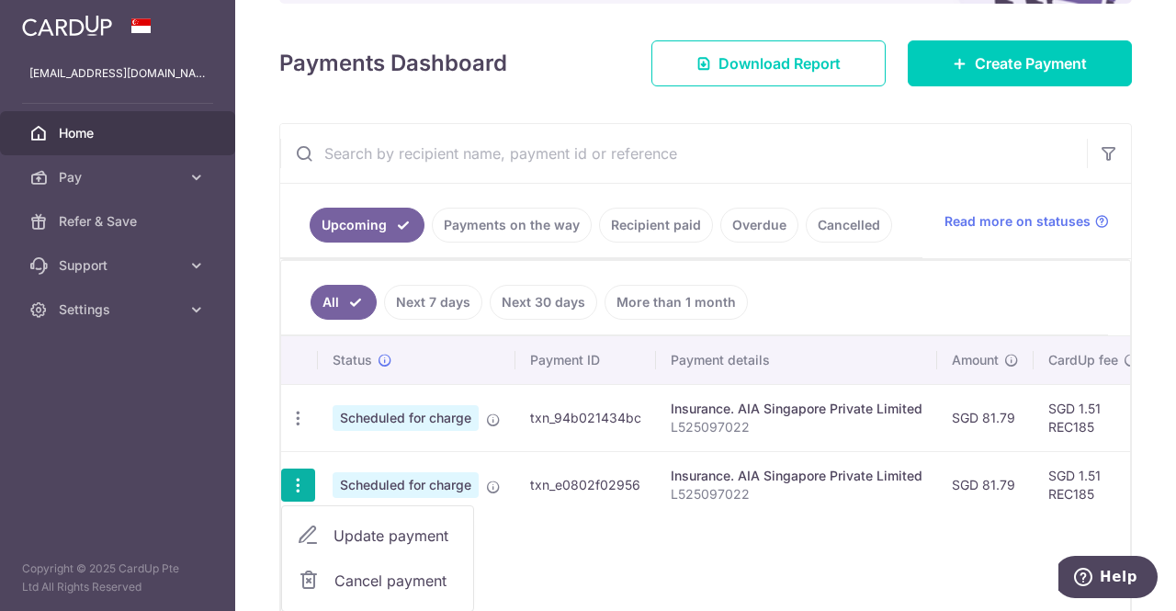
type input "REC185"
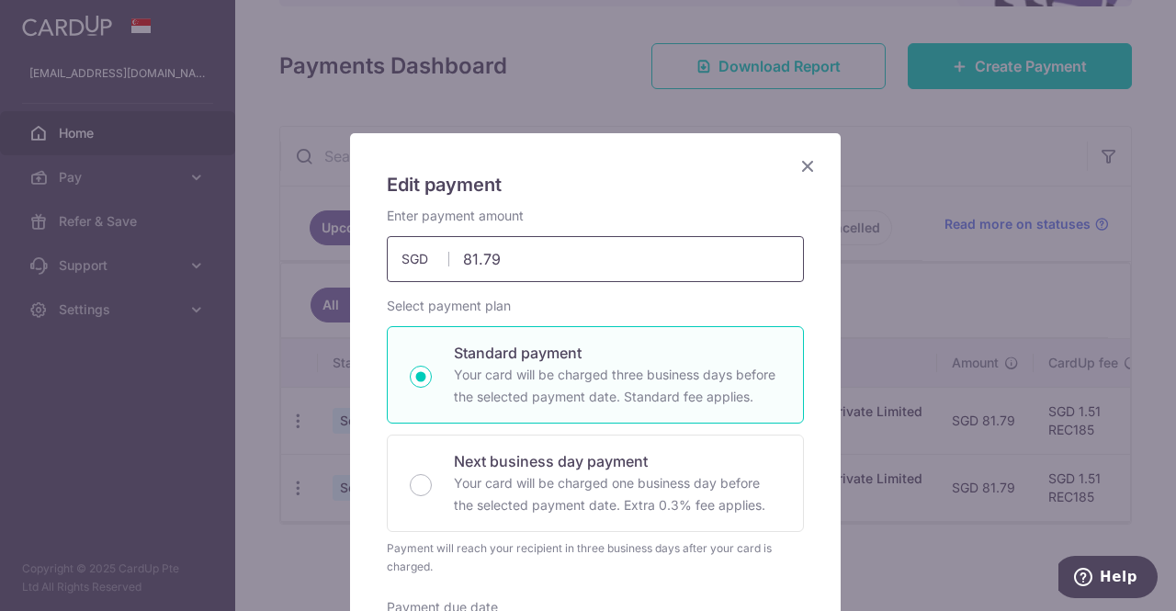
click at [496, 258] on input "81.79" at bounding box center [595, 259] width 417 height 46
type input "88.37"
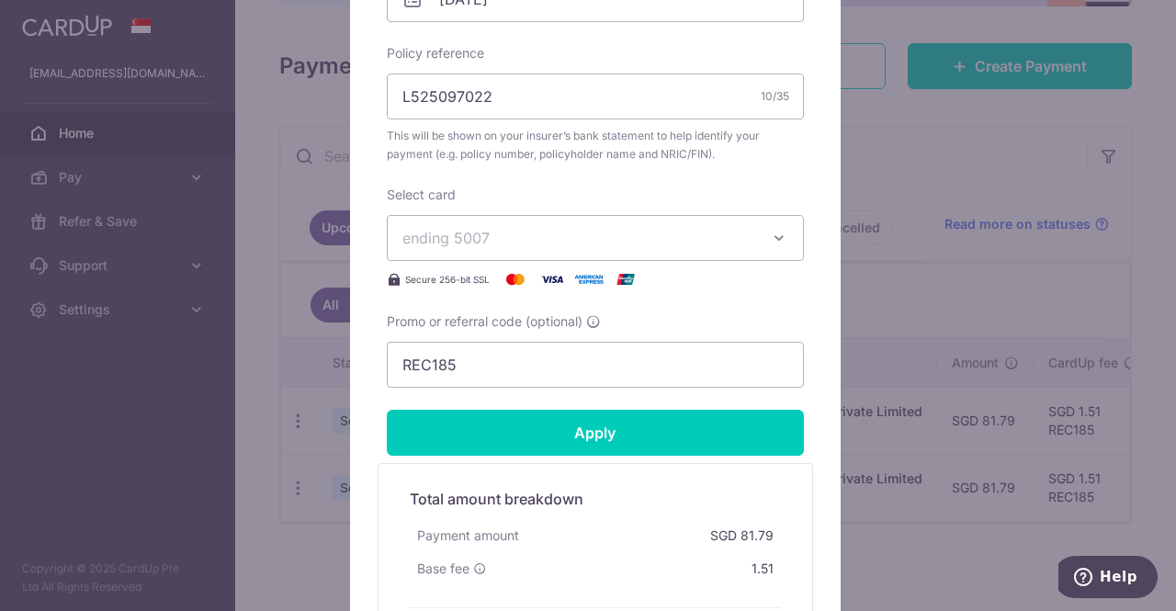
scroll to position [661, 0]
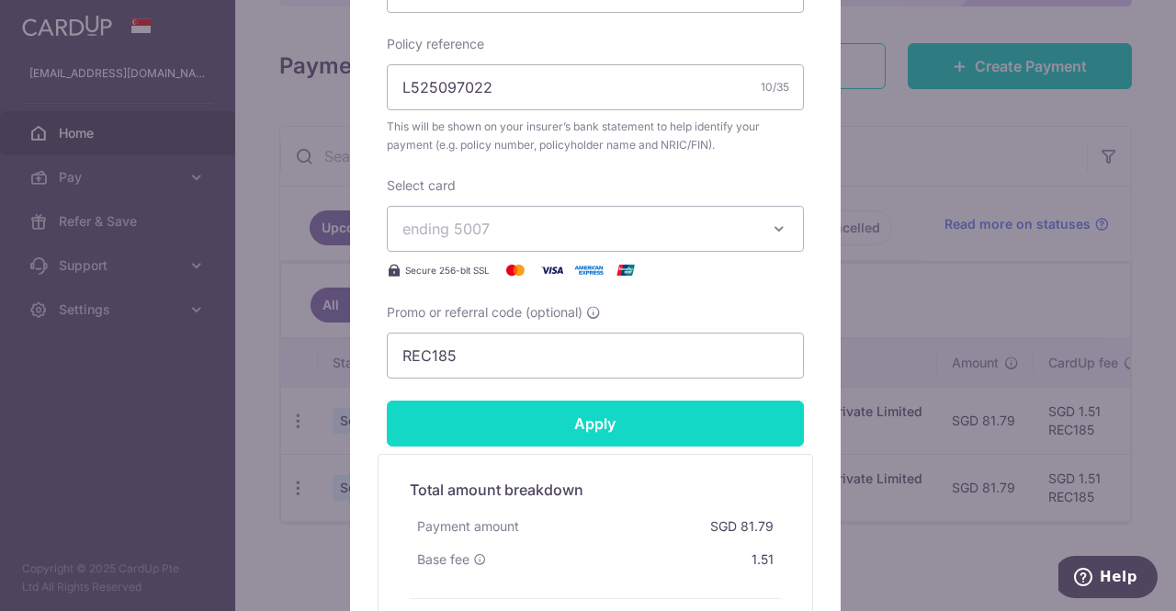
click at [593, 411] on input "Apply" at bounding box center [595, 424] width 417 height 46
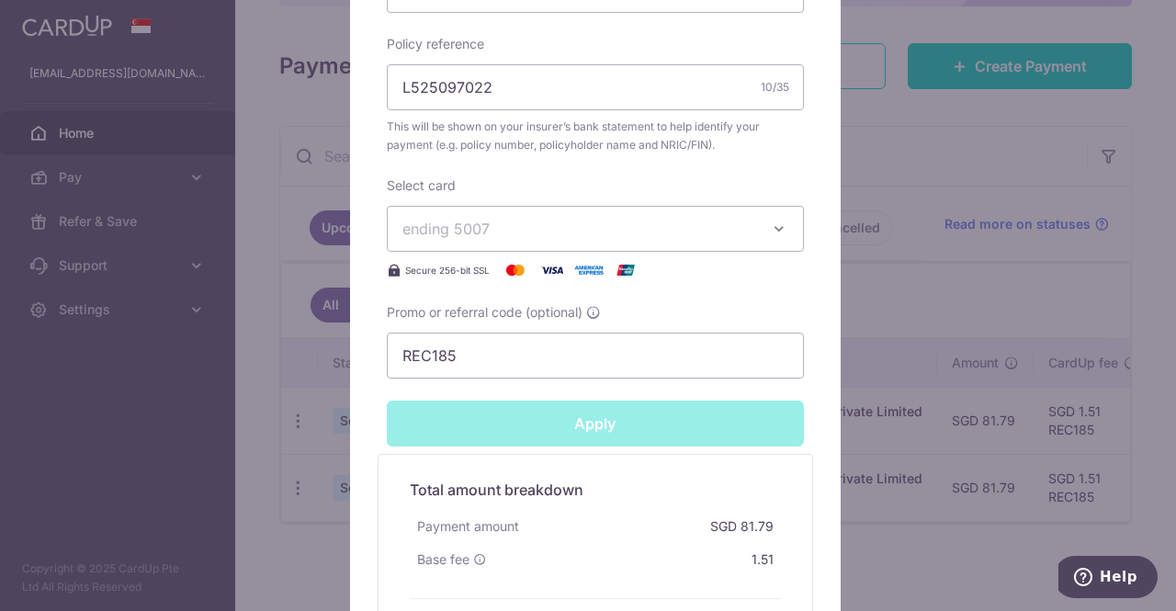
type input "Successfully Applied"
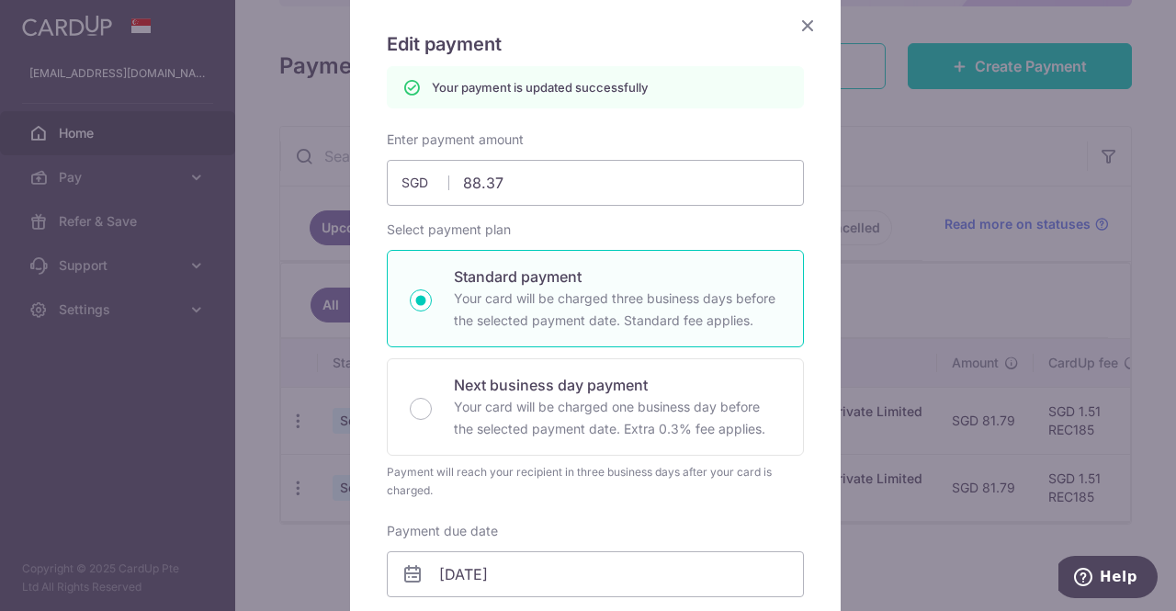
scroll to position [0, 0]
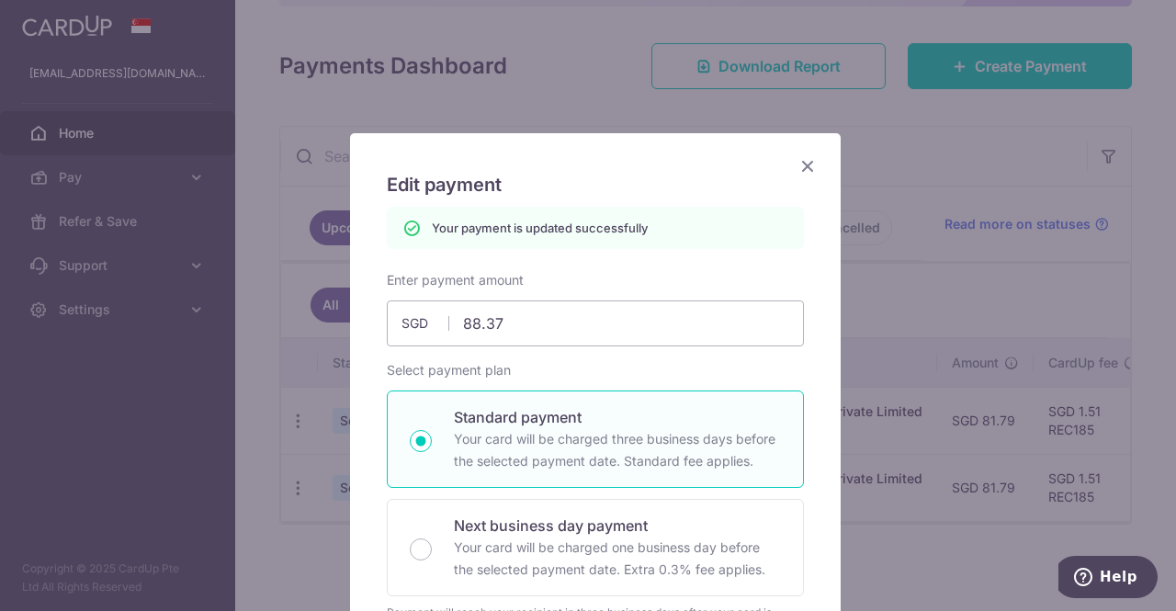
click at [802, 159] on icon "Close" at bounding box center [808, 165] width 22 height 23
